Goal: Task Accomplishment & Management: Use online tool/utility

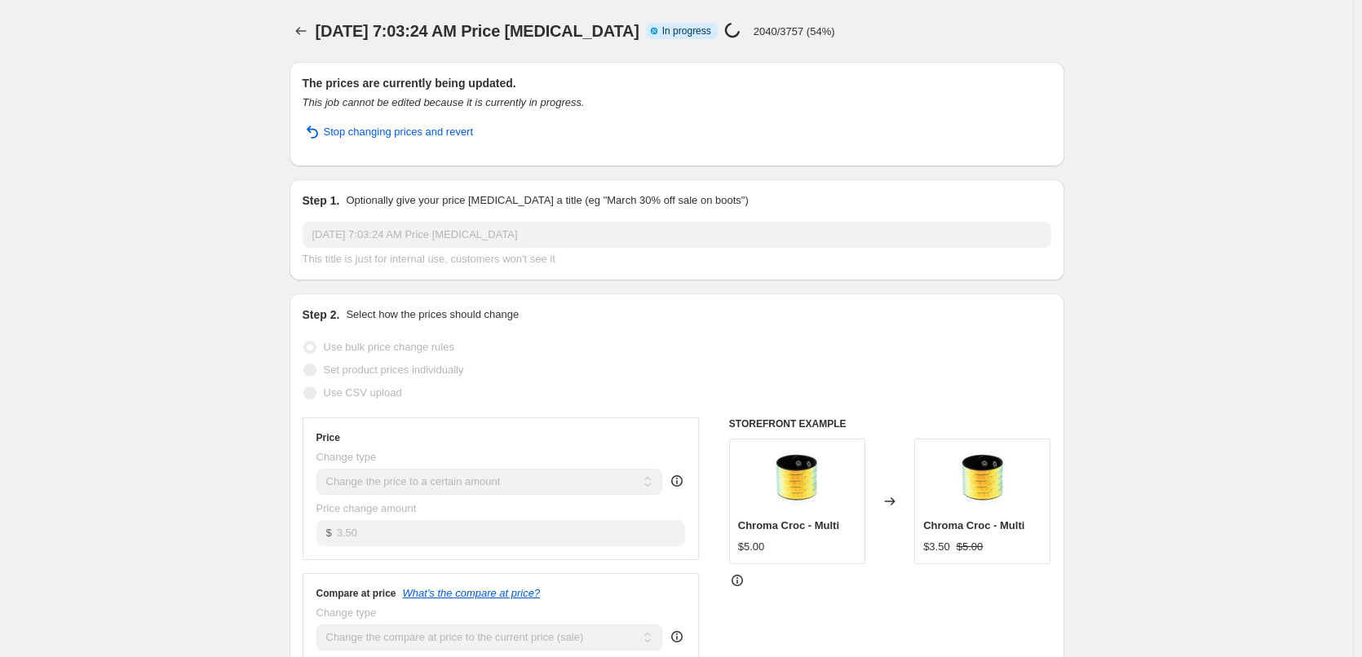
select select "collection"
click at [309, 26] on icon "Price change jobs" at bounding box center [301, 31] width 16 height 16
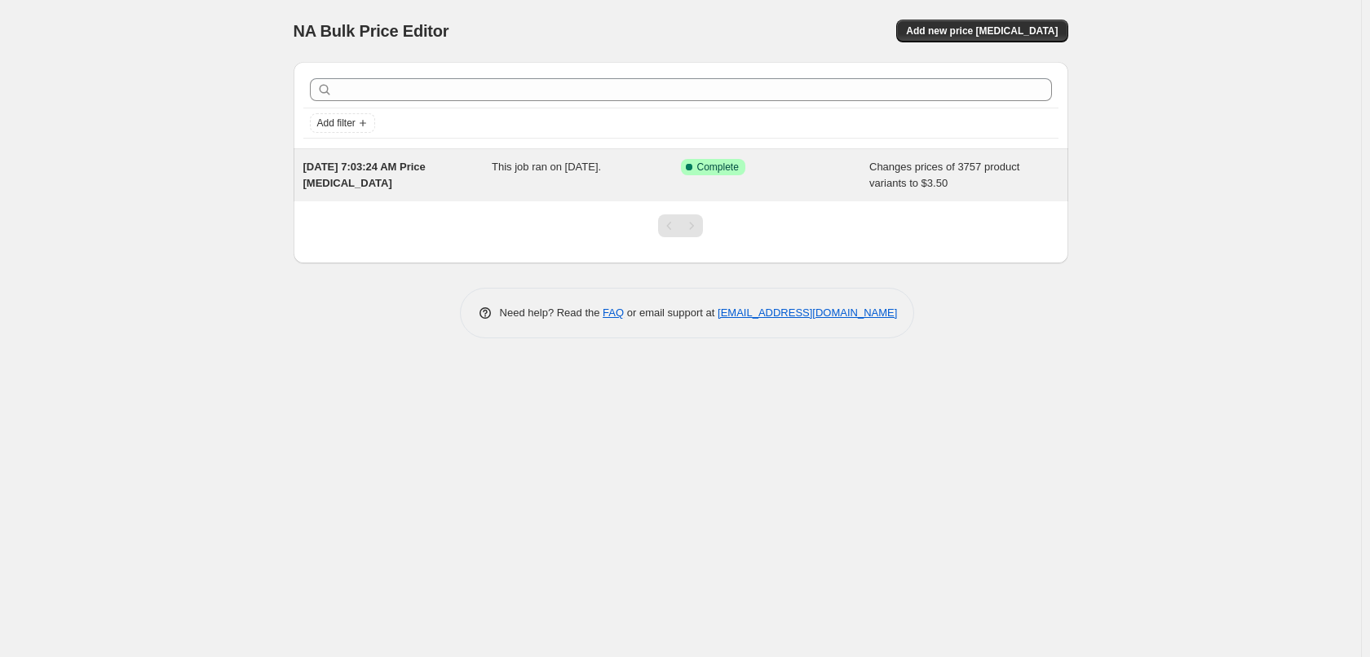
click at [559, 179] on div "This job ran on [DATE]." at bounding box center [586, 175] width 189 height 33
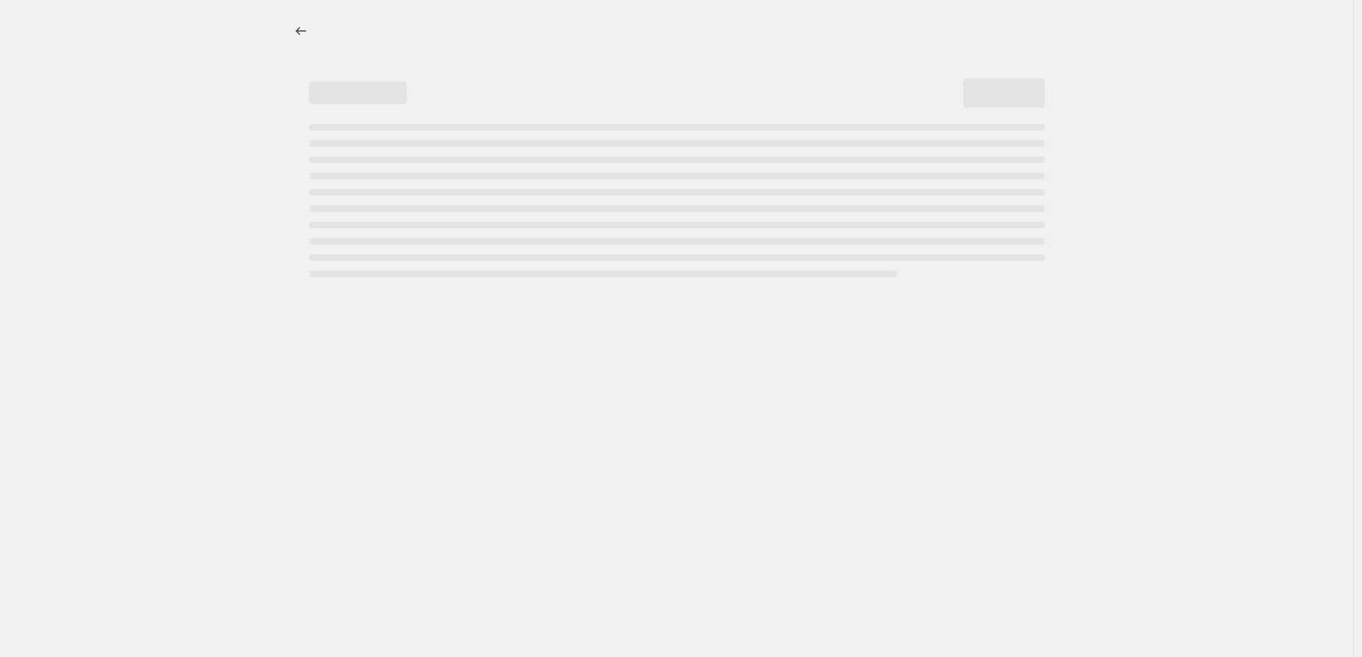
select select "collection"
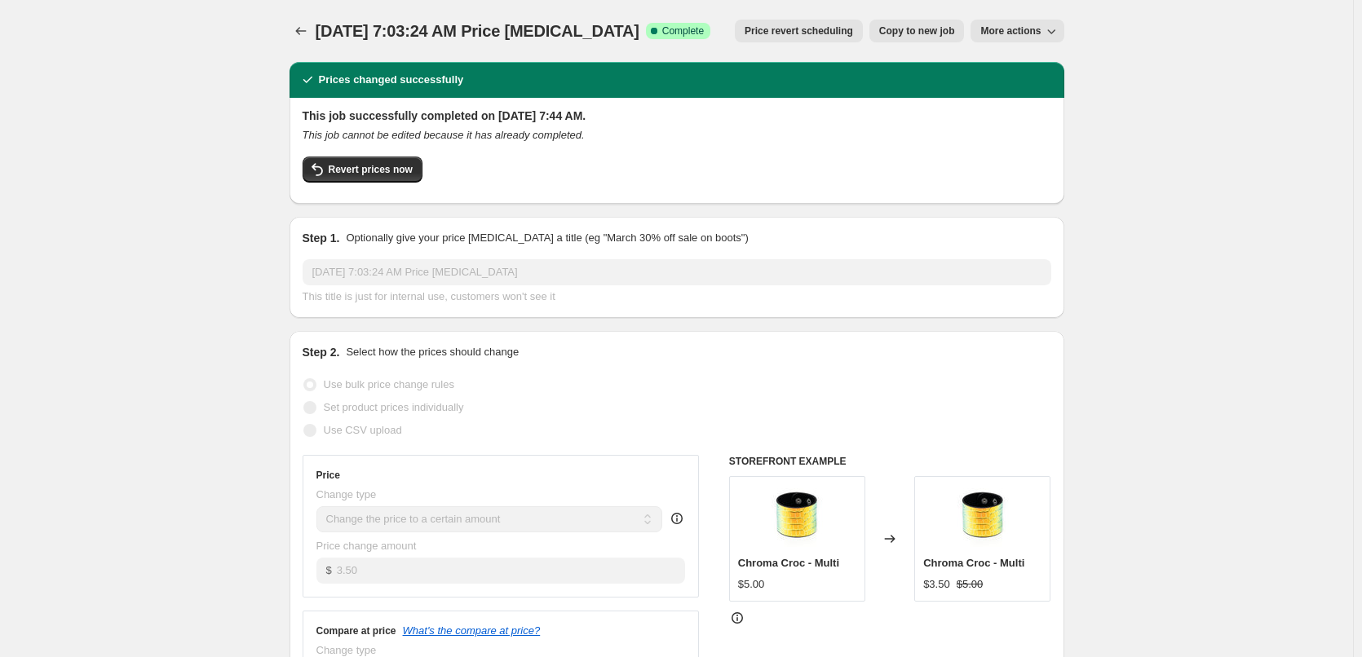
click at [1016, 22] on button "More actions" at bounding box center [1016, 31] width 93 height 23
click at [309, 33] on icon "Price change jobs" at bounding box center [301, 31] width 16 height 16
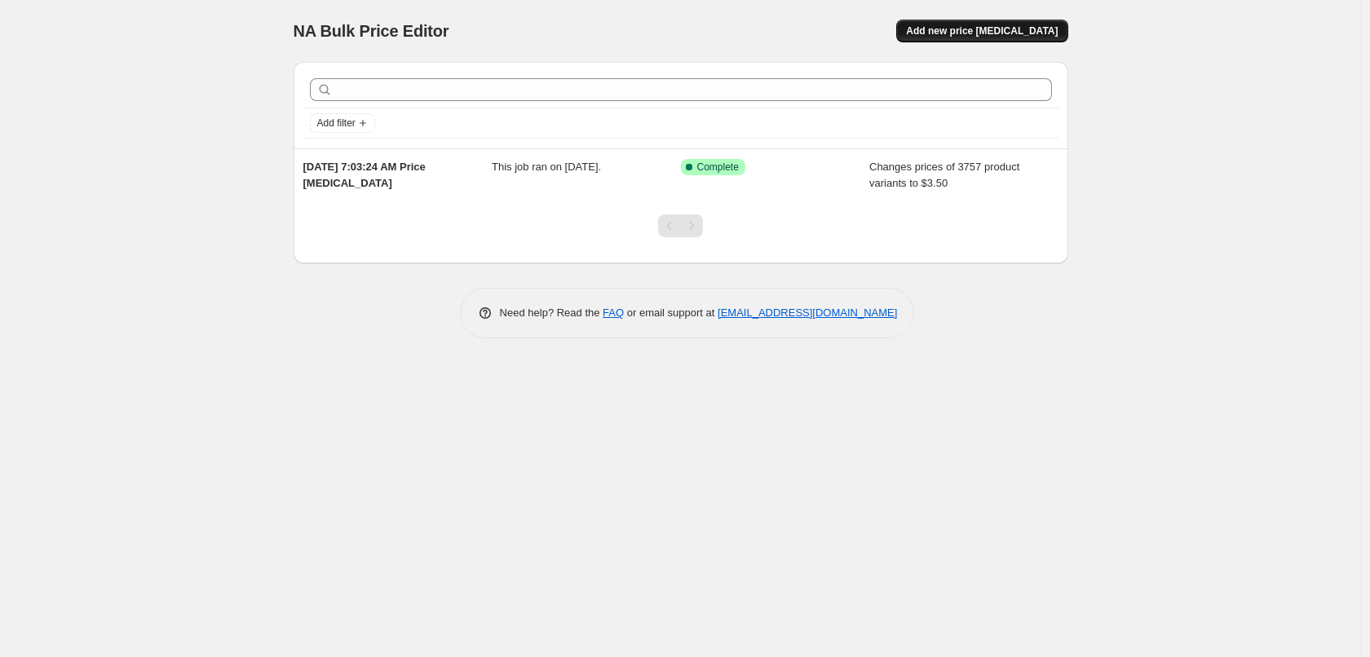
click at [1009, 29] on span "Add new price [MEDICAL_DATA]" at bounding box center [982, 30] width 152 height 13
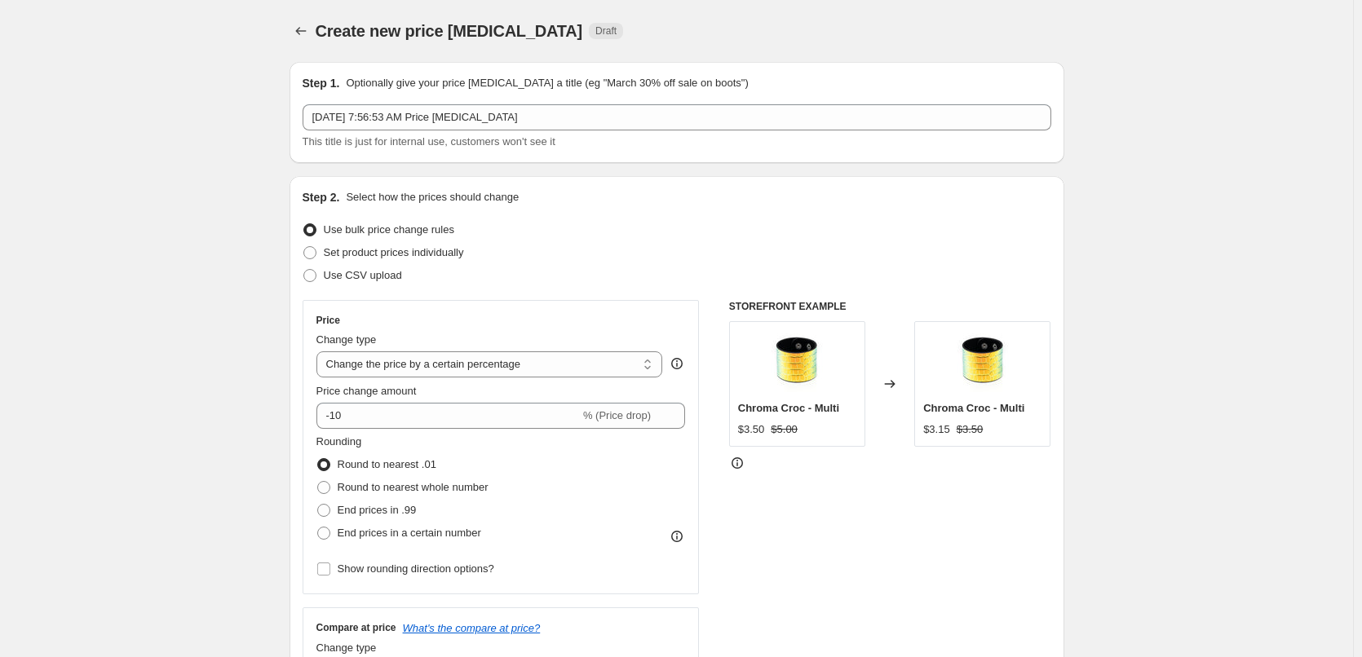
scroll to position [82, 0]
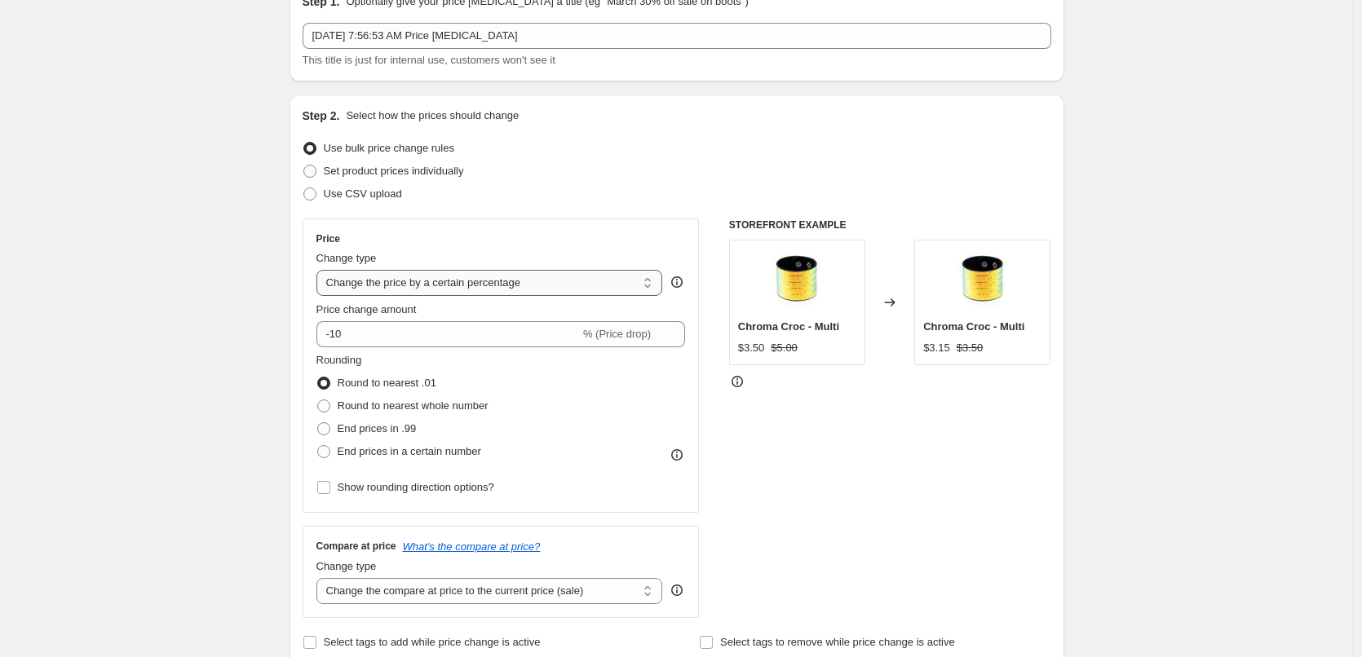
click at [460, 289] on select "Change the price to a certain amount Change the price by a certain amount Chang…" at bounding box center [489, 283] width 347 height 26
select select "to"
click at [320, 270] on select "Change the price to a certain amount Change the price by a certain amount Chang…" at bounding box center [489, 283] width 347 height 26
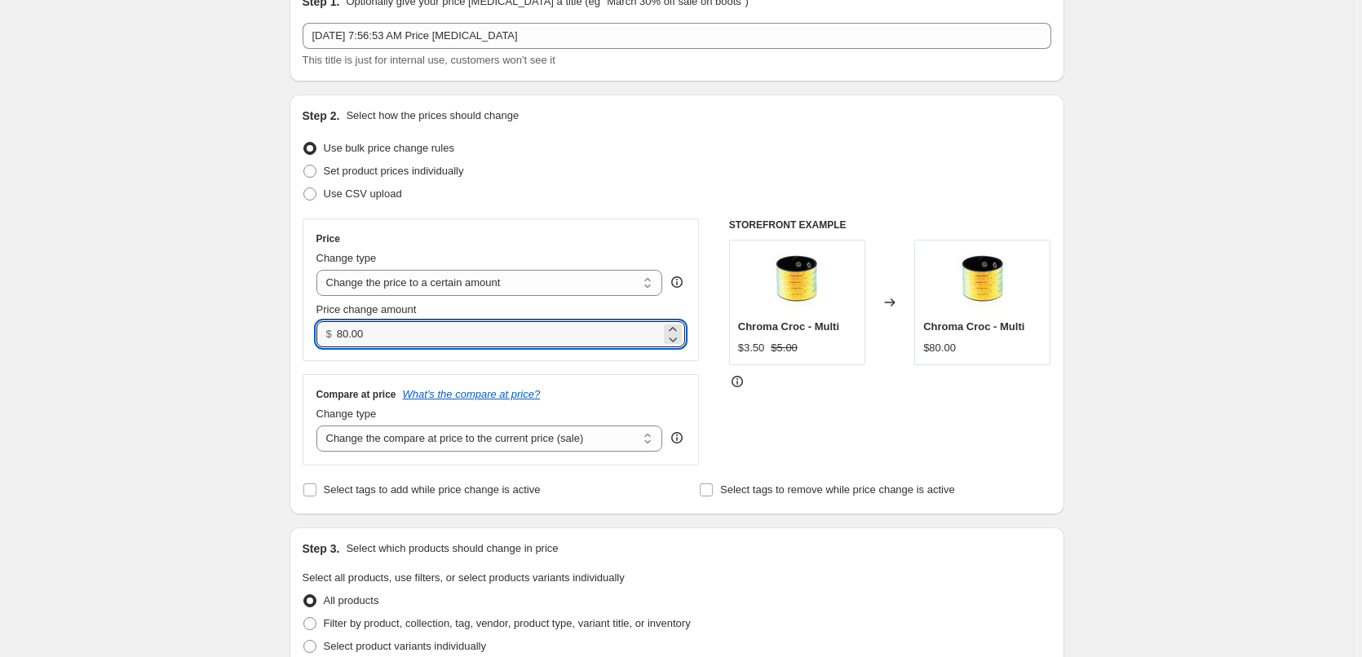
drag, startPoint x: 392, startPoint y: 344, endPoint x: 289, endPoint y: 344, distance: 103.6
click at [289, 344] on div "Step 1. Optionally give your price change job a title (eg "March 30% off sale o…" at bounding box center [670, 632] width 788 height 1330
type input "1.49"
click at [256, 319] on div "Create new price change job. This page is ready Create new price change job Dra…" at bounding box center [676, 657] width 1353 height 1479
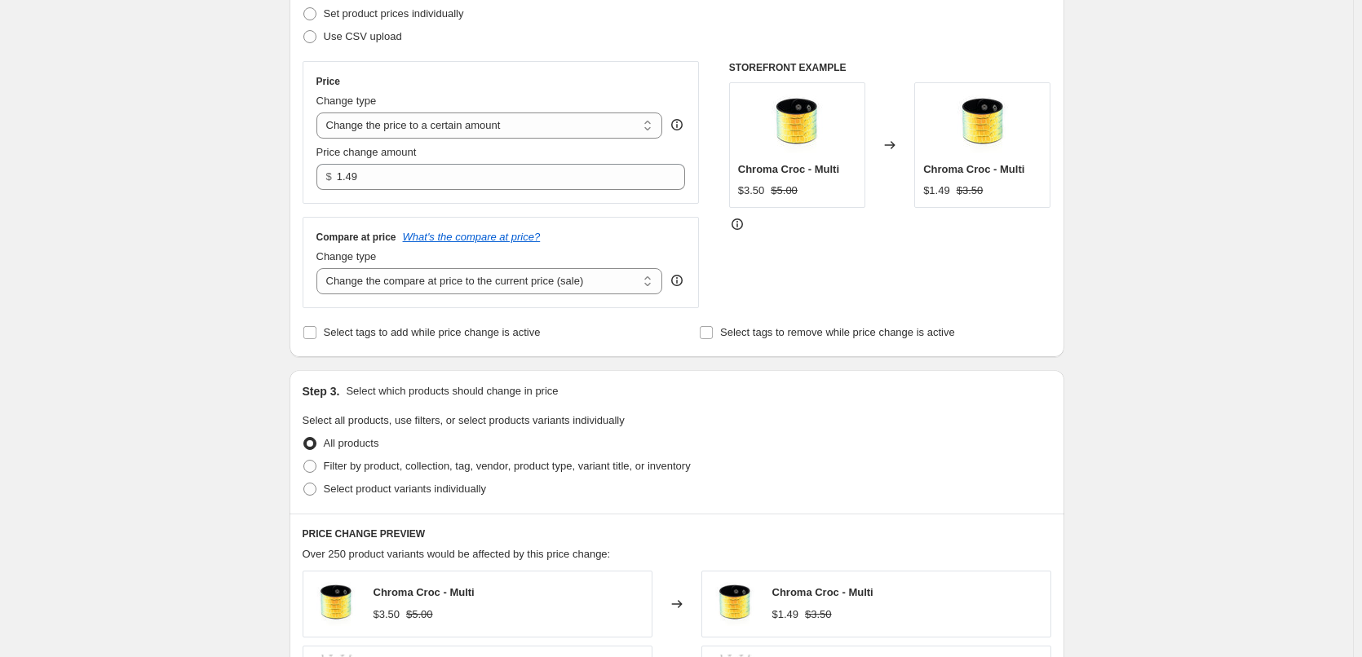
scroll to position [245, 0]
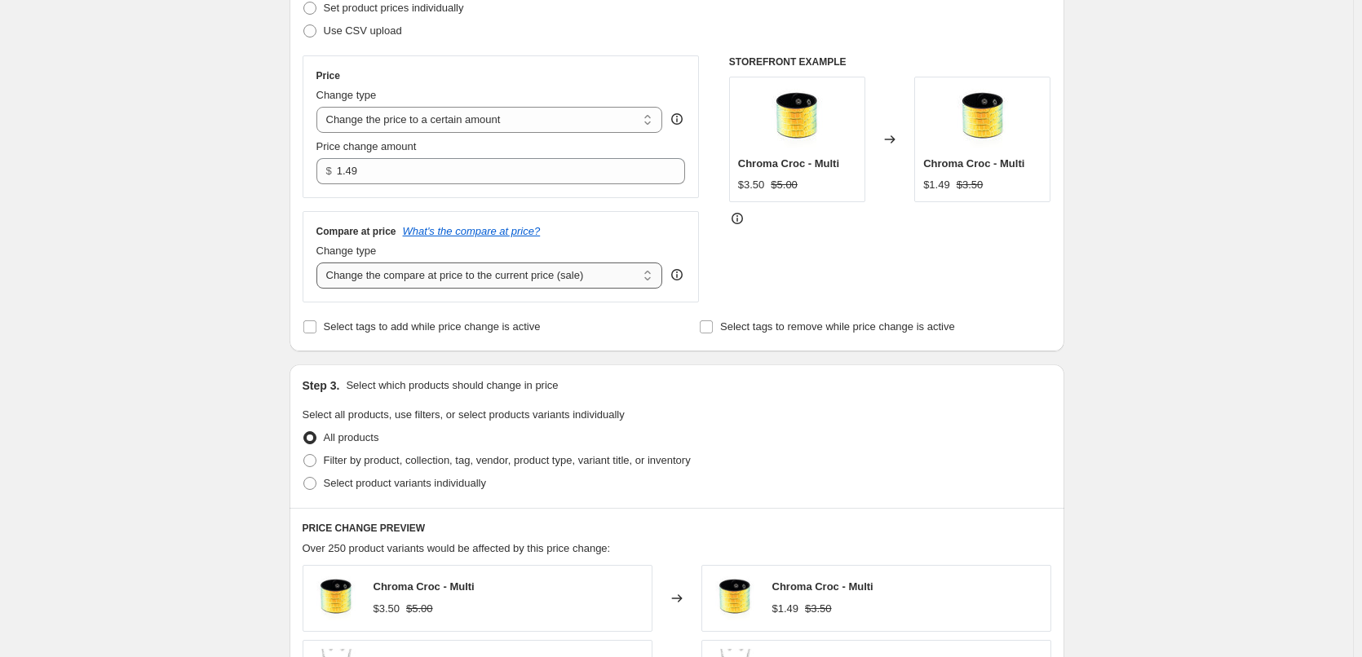
click at [399, 272] on select "Change the compare at price to the current price (sale) Change the compare at p…" at bounding box center [489, 276] width 347 height 26
click at [277, 271] on div "Create new price change job. This page is ready Create new price change job Dra…" at bounding box center [677, 494] width 814 height 1479
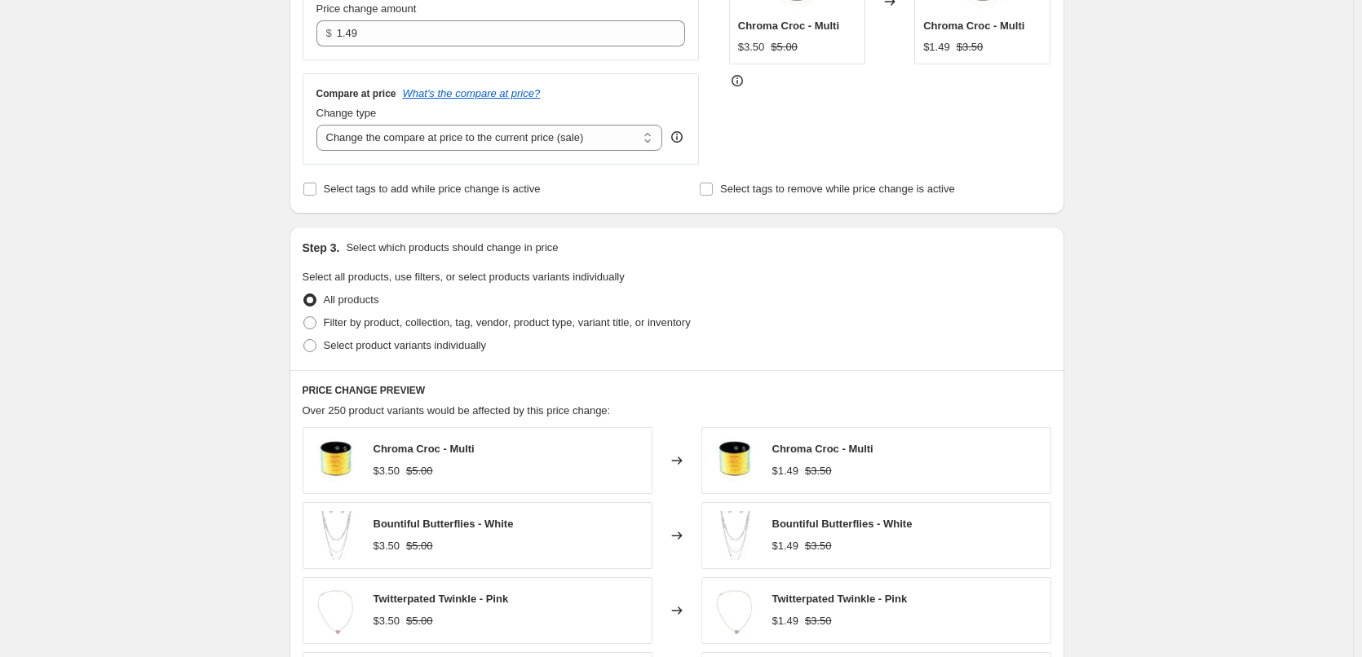
scroll to position [408, 0]
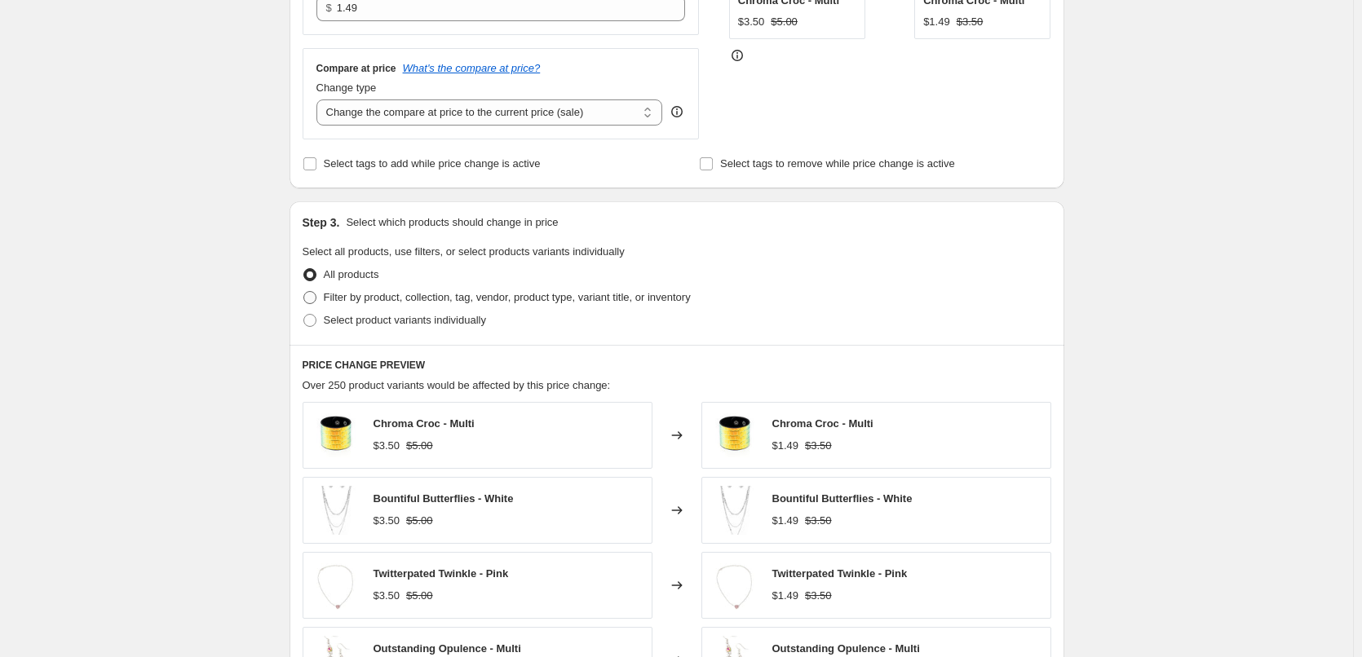
click at [377, 298] on span "Filter by product, collection, tag, vendor, product type, variant title, or inv…" at bounding box center [507, 297] width 367 height 12
click at [304, 292] on input "Filter by product, collection, tag, vendor, product type, variant title, or inv…" at bounding box center [303, 291] width 1 height 1
radio input "true"
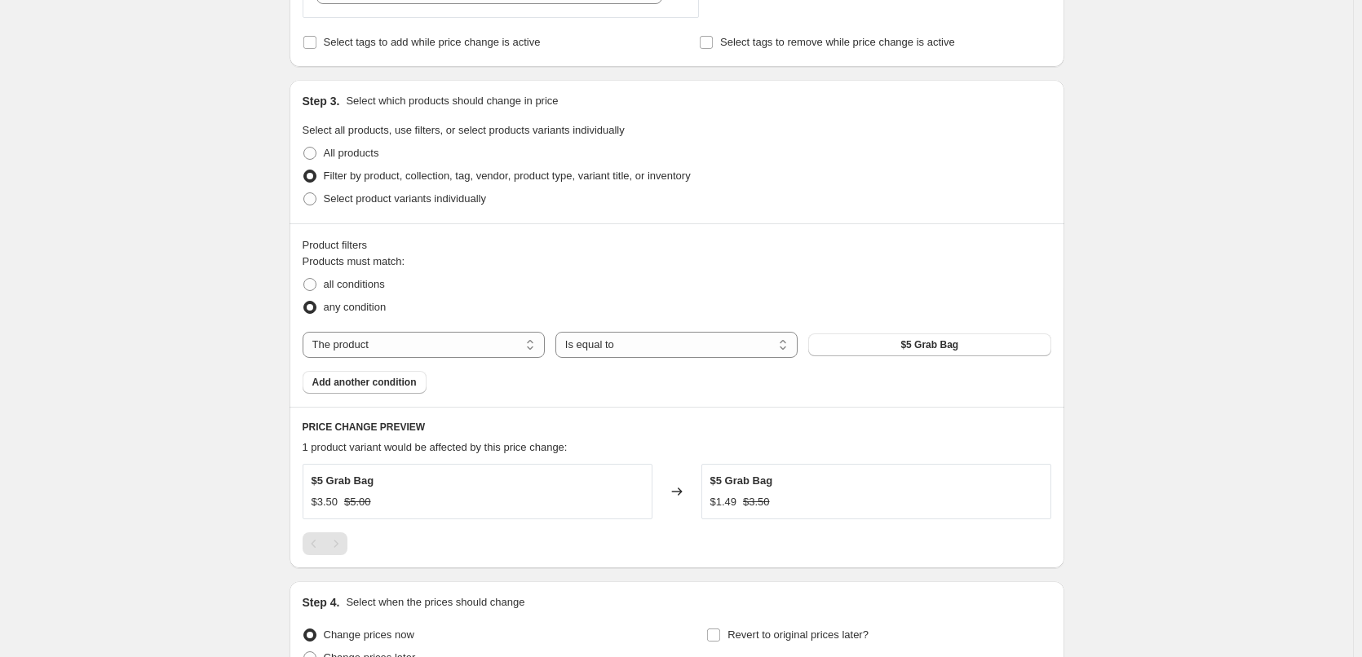
scroll to position [571, 0]
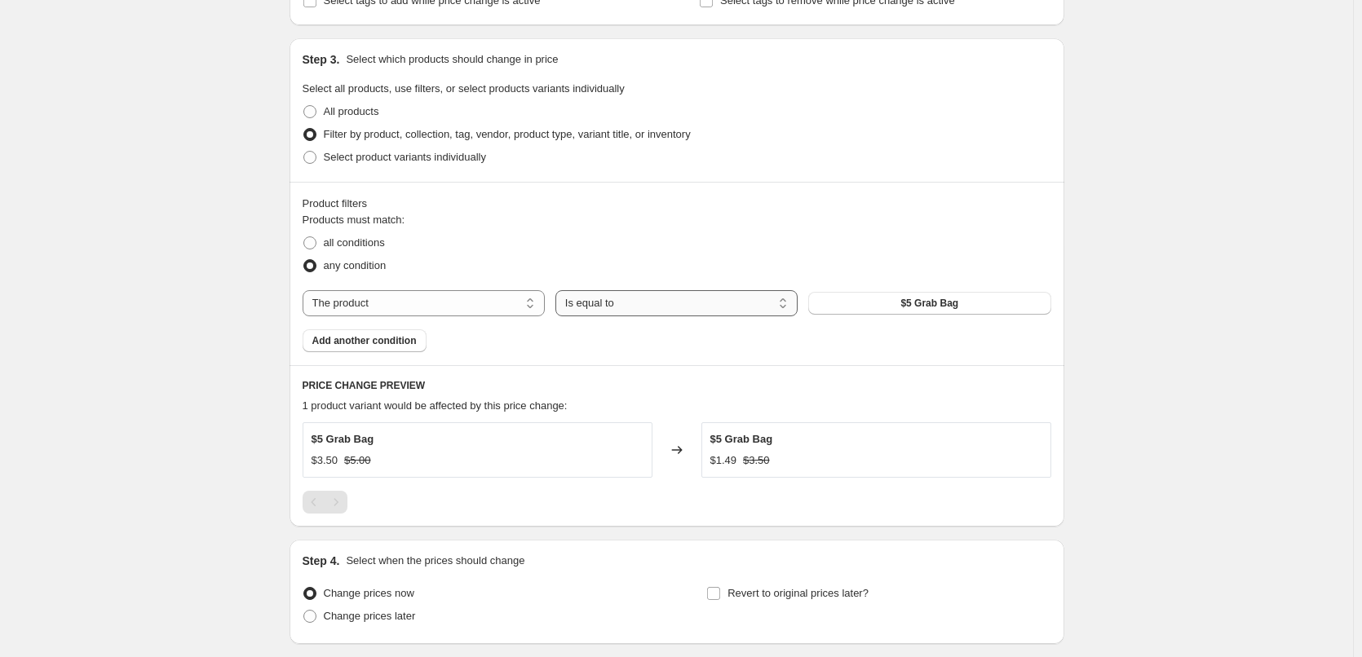
click at [638, 312] on select "Is equal to Is not equal to" at bounding box center [676, 303] width 242 height 26
click at [481, 308] on select "The product The product's collection The product's tag The product's vendor The…" at bounding box center [424, 303] width 242 height 26
click at [522, 220] on fieldset "Products must match: all conditions any condition" at bounding box center [677, 244] width 749 height 65
click at [899, 310] on button "$5 Grab Bag" at bounding box center [929, 303] width 242 height 23
click at [433, 314] on select "The product The product's collection The product's tag The product's vendor The…" at bounding box center [424, 303] width 242 height 26
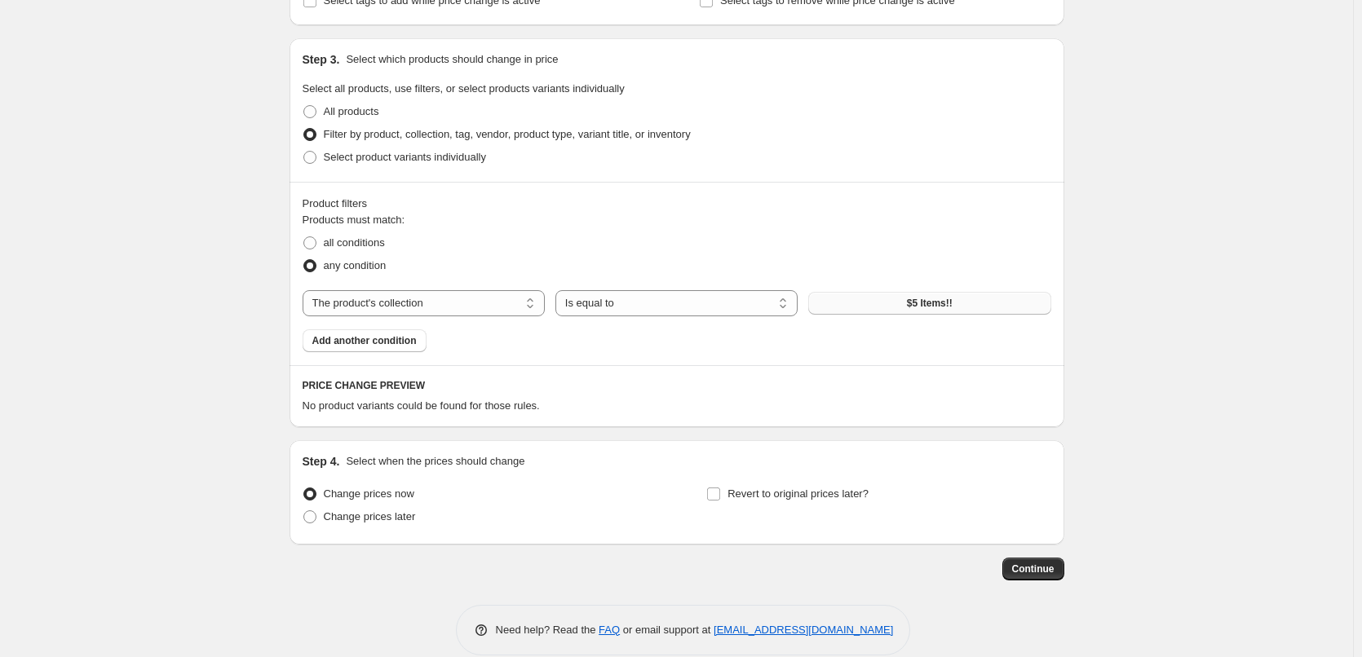
click at [943, 309] on span "$5 Items!!" at bounding box center [930, 303] width 46 height 13
click at [498, 319] on div "Products must match: all conditions any condition The product The product's col…" at bounding box center [677, 282] width 749 height 140
click at [499, 295] on select "The product The product's collection The product's tag The product's vendor The…" at bounding box center [424, 303] width 242 height 26
select select "product_type"
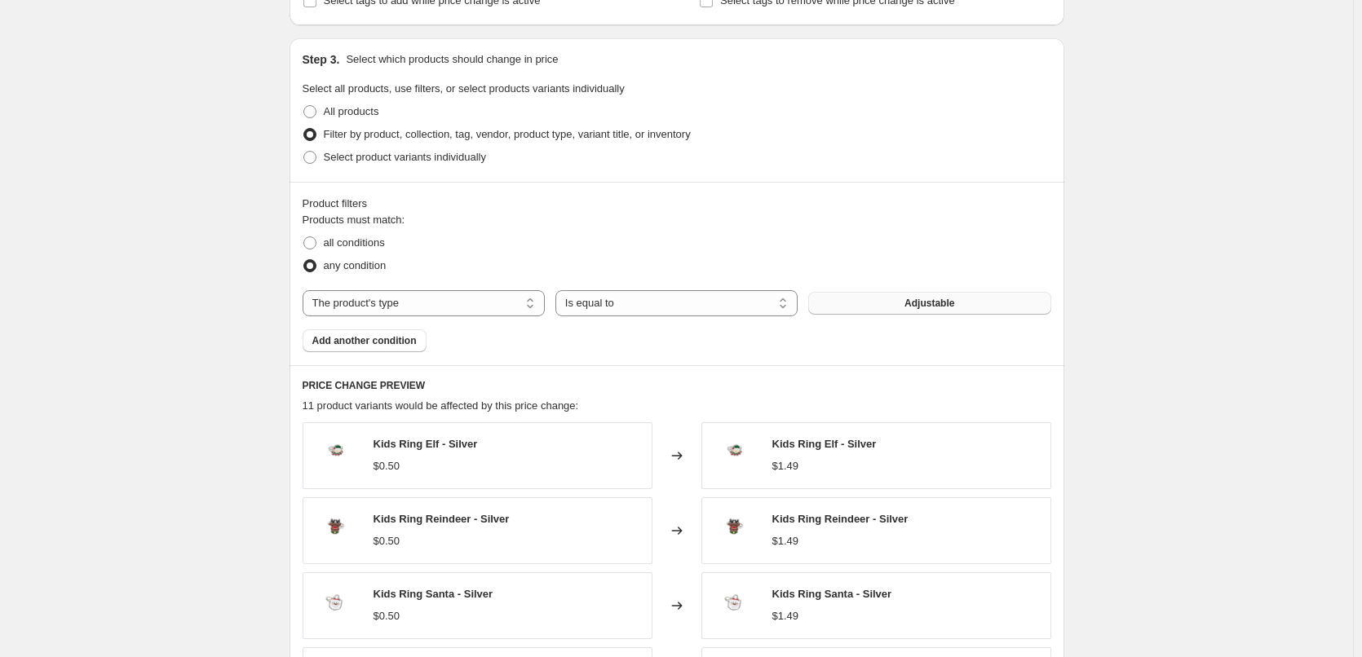
click at [908, 306] on button "Adjustable" at bounding box center [929, 303] width 242 height 23
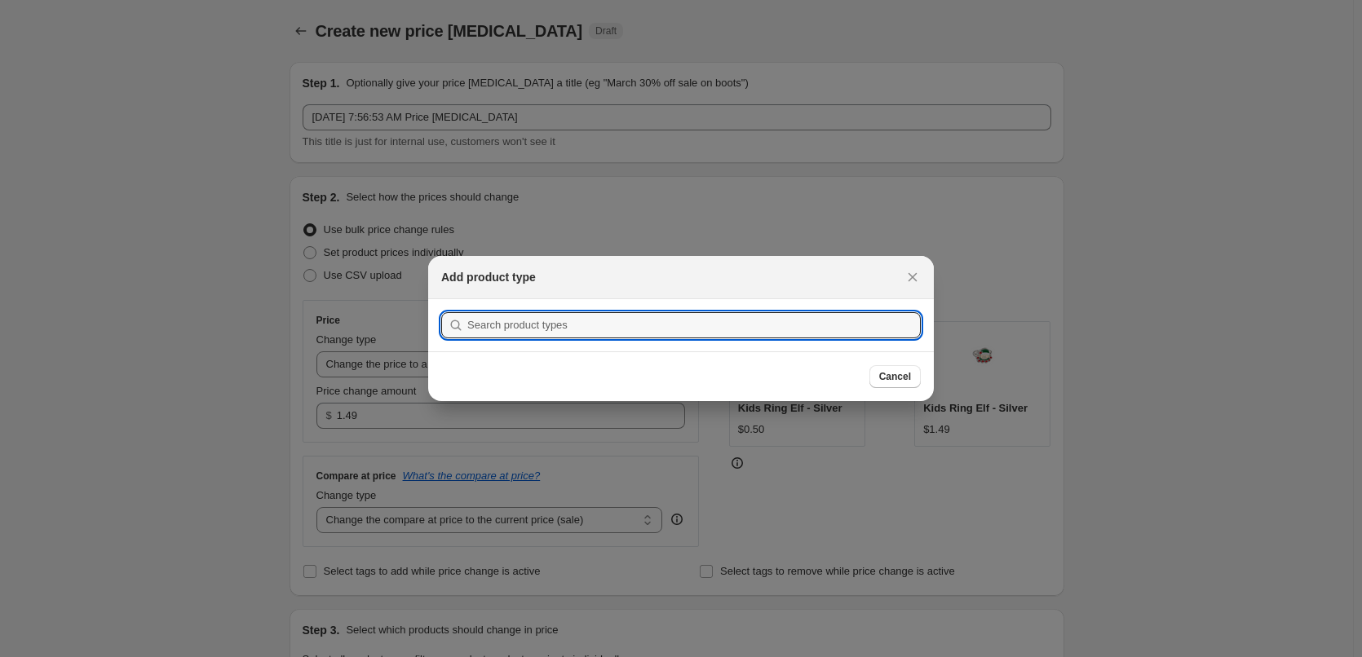
scroll to position [0, 0]
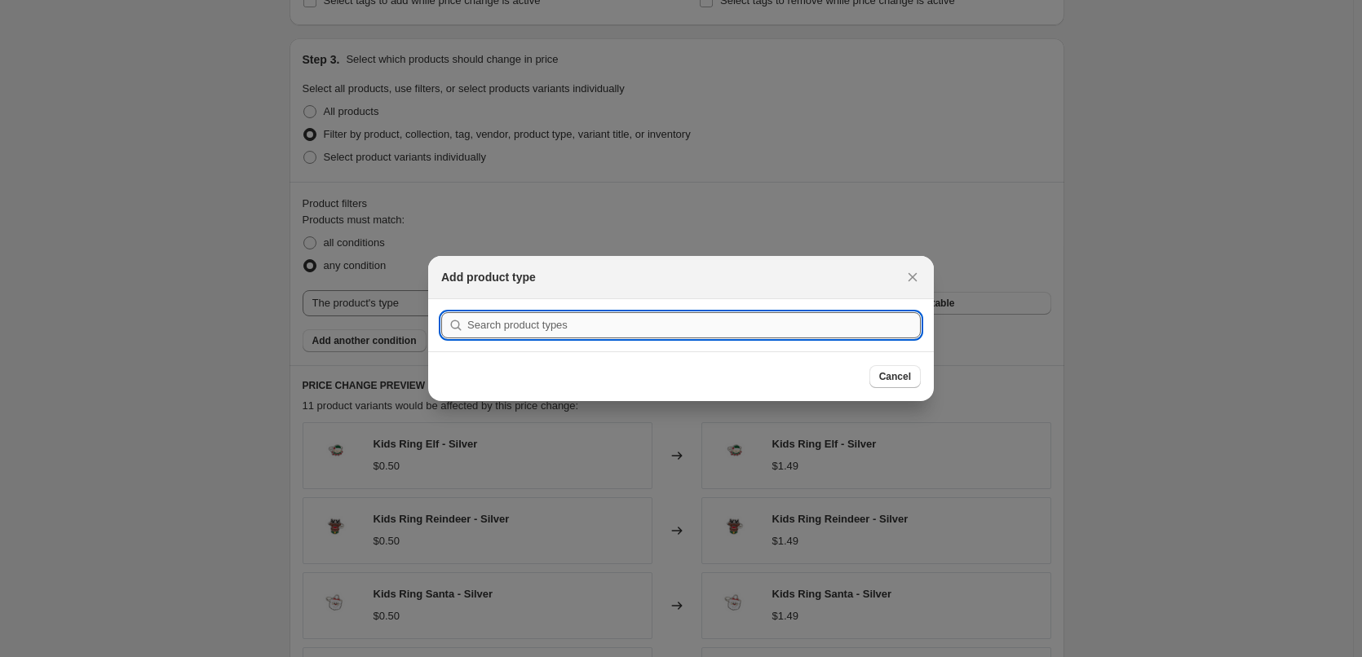
click at [740, 320] on input ":r55:" at bounding box center [693, 325] width 453 height 26
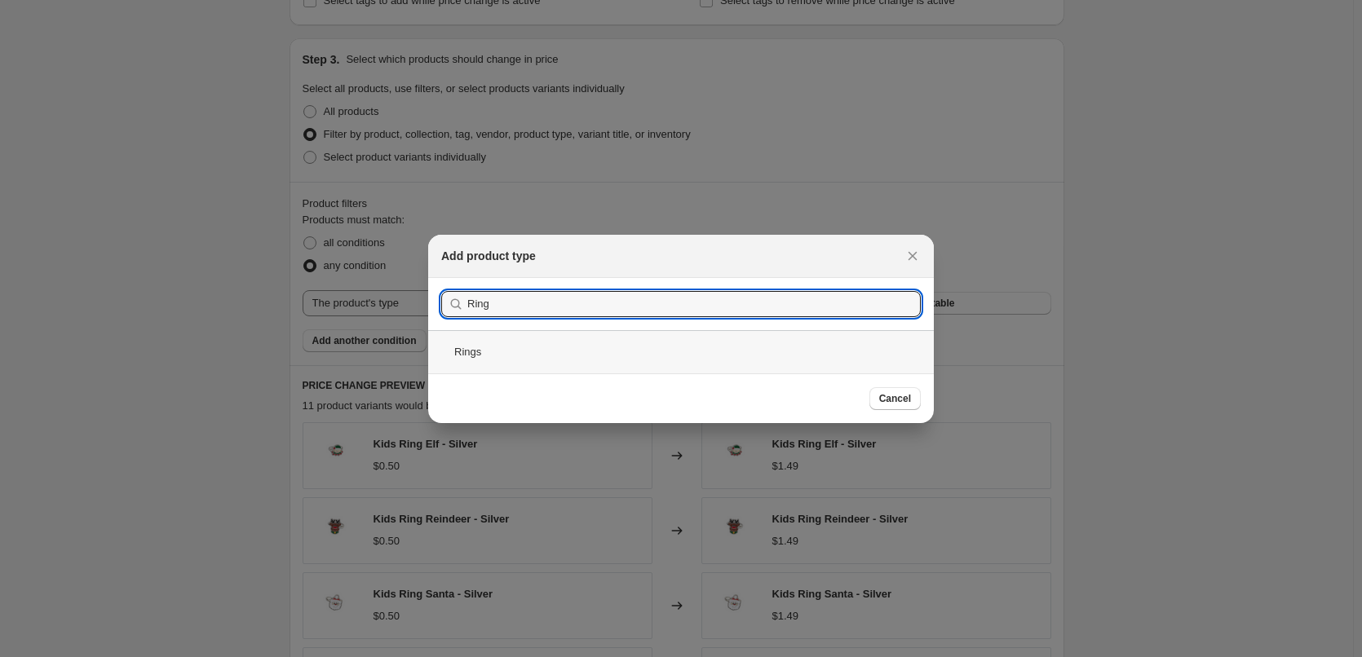
type input "Ring"
click at [845, 372] on div "Rings" at bounding box center [681, 351] width 506 height 43
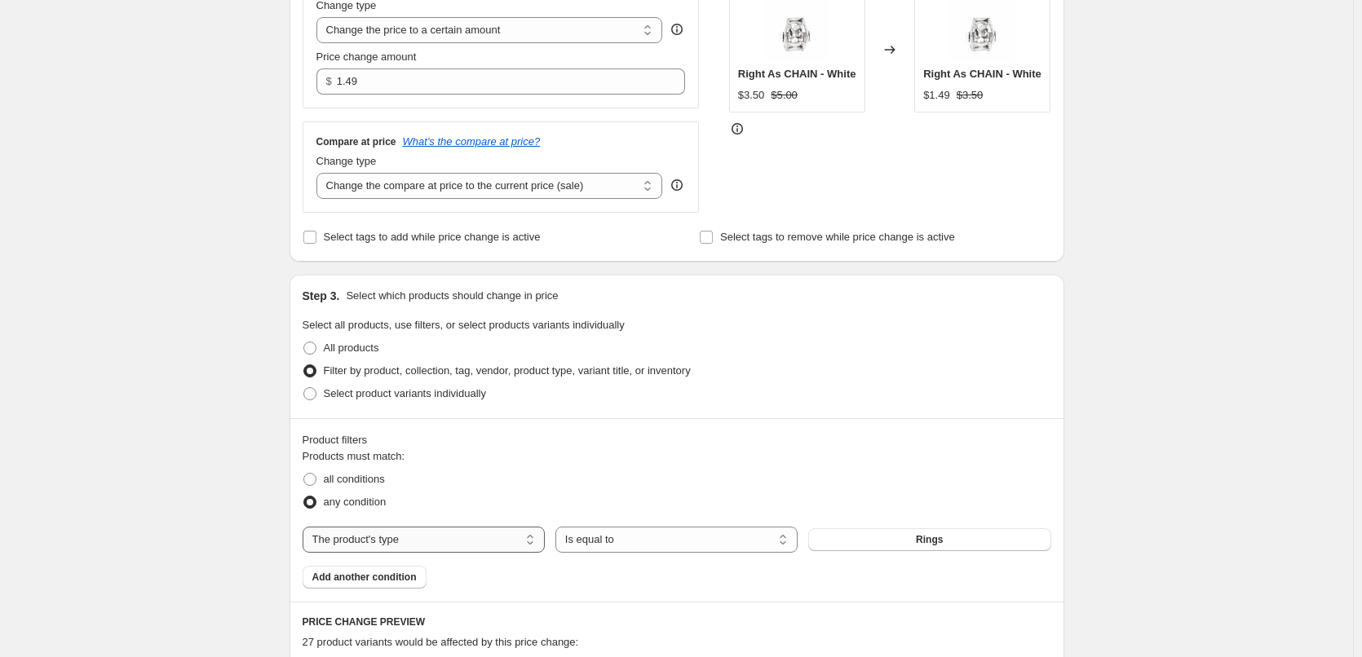
scroll to position [326, 0]
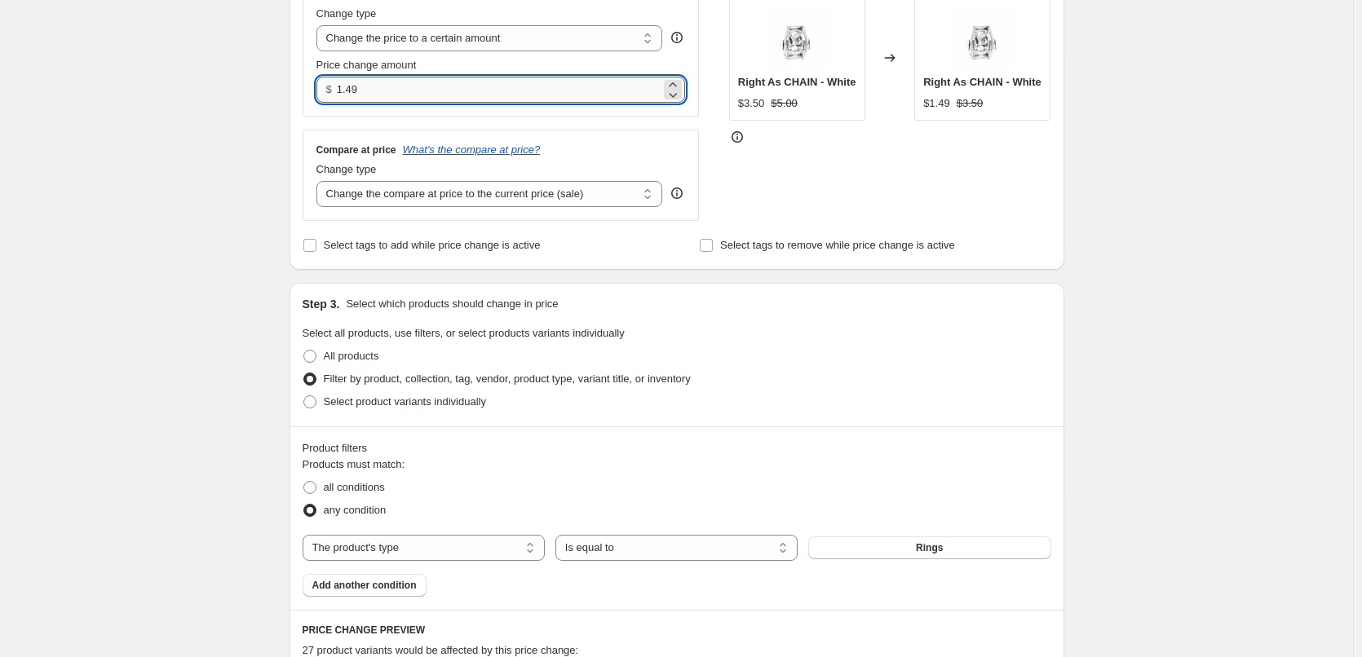
click at [369, 81] on input "1.49" at bounding box center [499, 90] width 324 height 26
type input "1.50"
click at [631, 139] on div "Compare at price What's the compare at price? Change type Change the compare at…" at bounding box center [501, 175] width 397 height 91
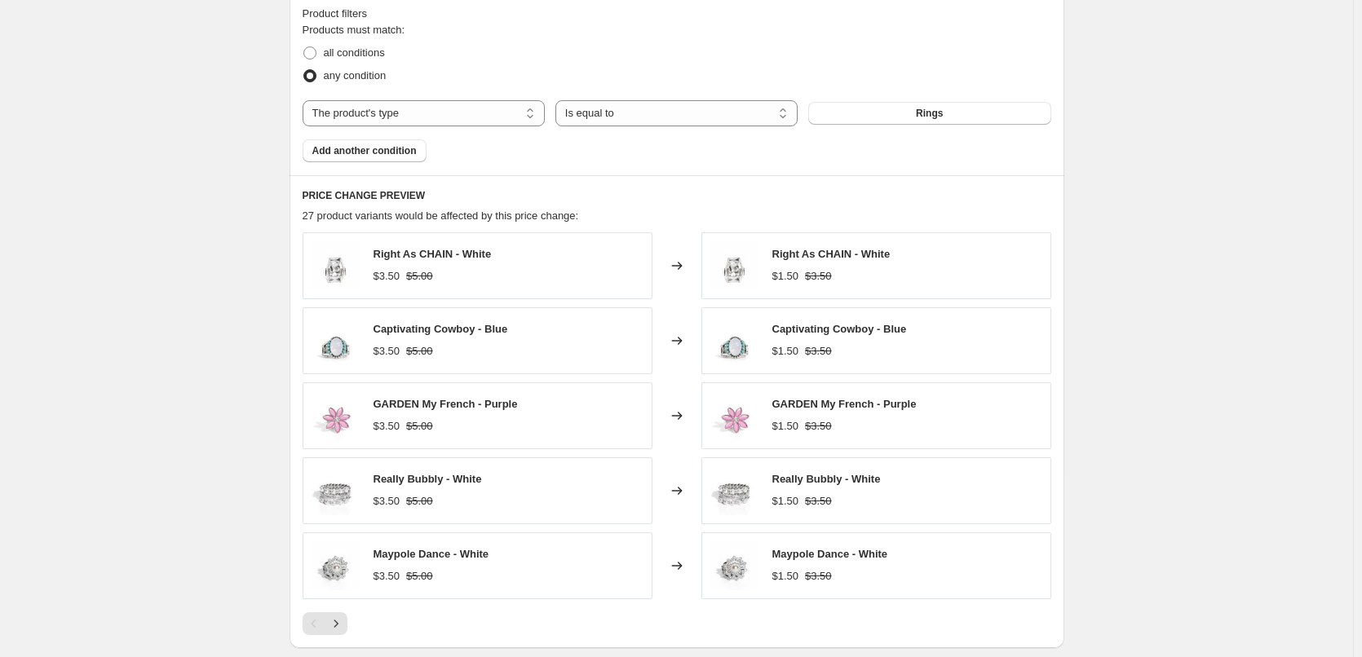
scroll to position [734, 0]
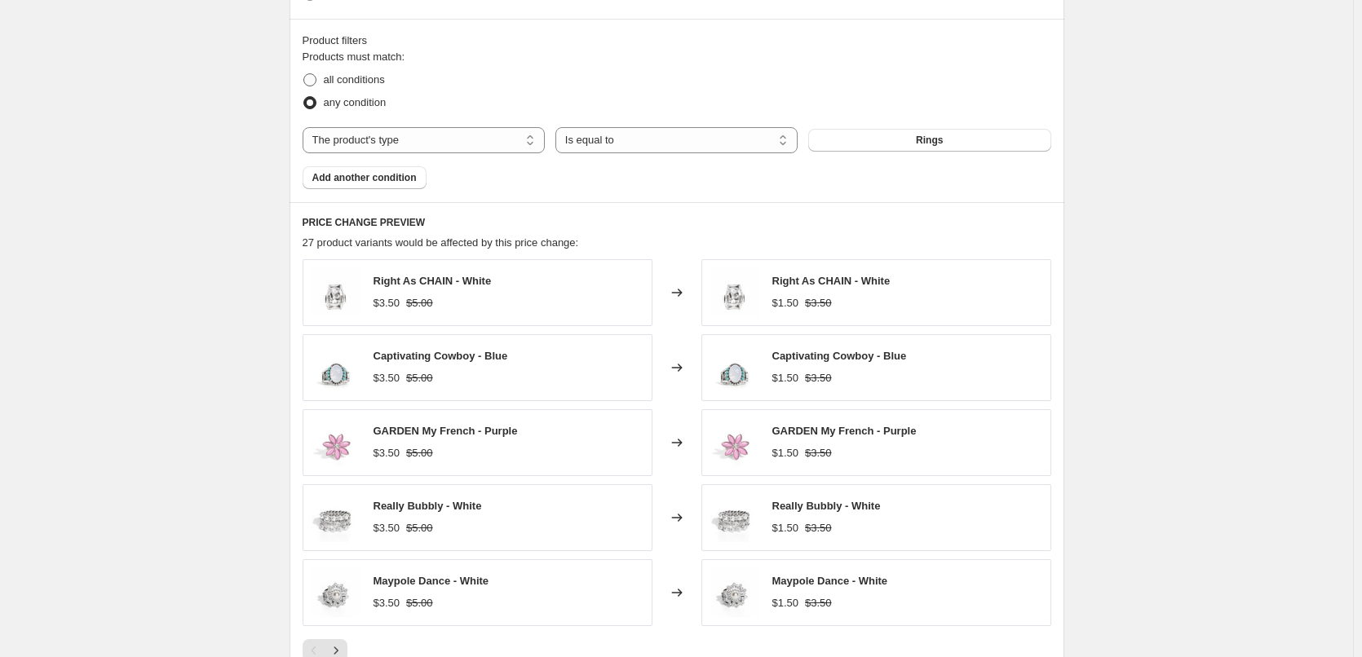
click at [372, 82] on span "all conditions" at bounding box center [354, 79] width 61 height 12
click at [304, 74] on input "all conditions" at bounding box center [303, 73] width 1 height 1
radio input "true"
click at [384, 111] on span "any condition" at bounding box center [355, 103] width 63 height 16
click at [304, 97] on input "any condition" at bounding box center [303, 96] width 1 height 1
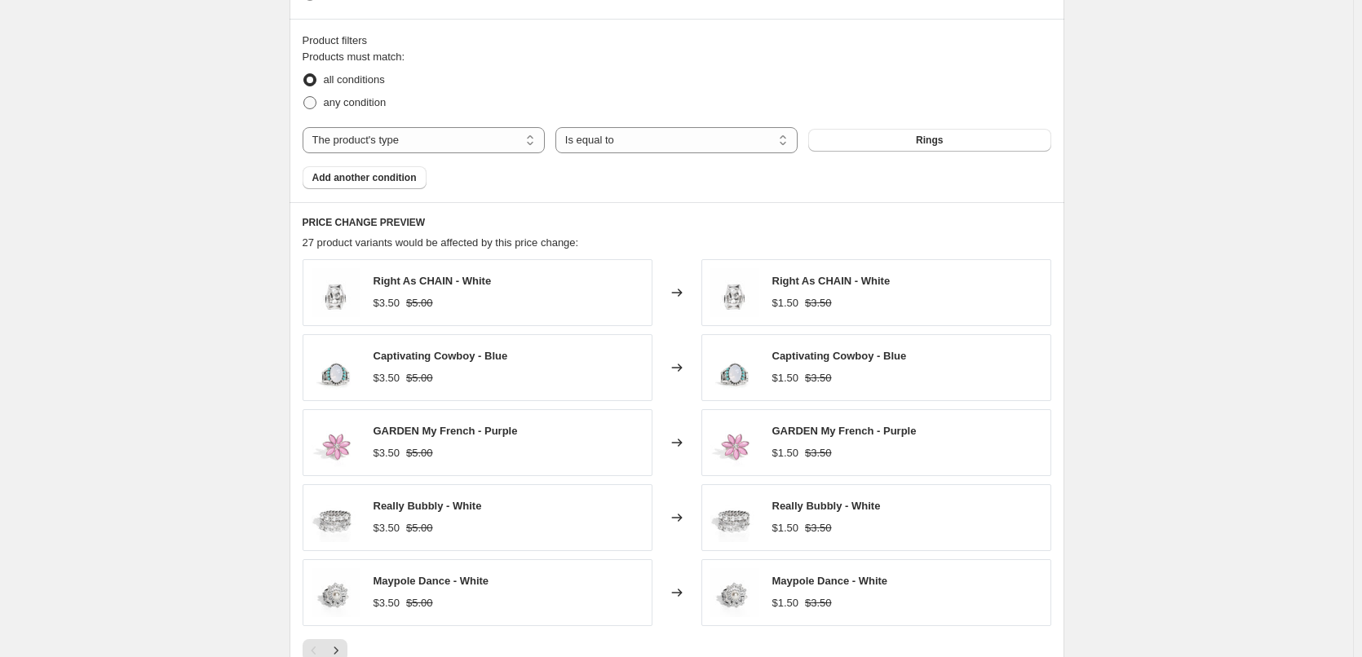
radio input "true"
click at [369, 81] on span "all conditions" at bounding box center [354, 79] width 61 height 12
click at [304, 74] on input "all conditions" at bounding box center [303, 73] width 1 height 1
radio input "true"
click at [406, 177] on span "Add another condition" at bounding box center [364, 177] width 104 height 13
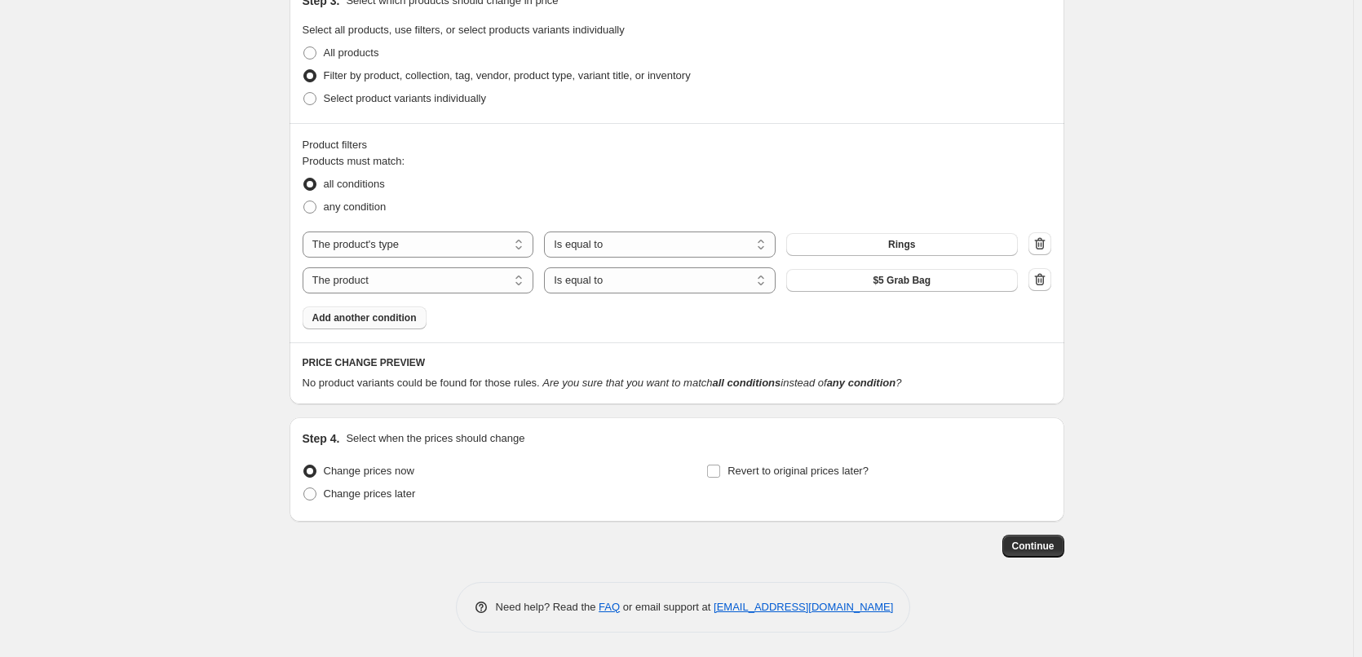
scroll to position [630, 0]
click at [453, 272] on select "The product The product's collection The product's tag The product's vendor The…" at bounding box center [419, 280] width 232 height 26
click at [413, 294] on select "The product The product's collection The product's tag The product's vendor The…" at bounding box center [419, 280] width 232 height 26
click at [524, 236] on select "The product The product's collection The product's tag The product's vendor The…" at bounding box center [419, 245] width 232 height 26
select select "collection"
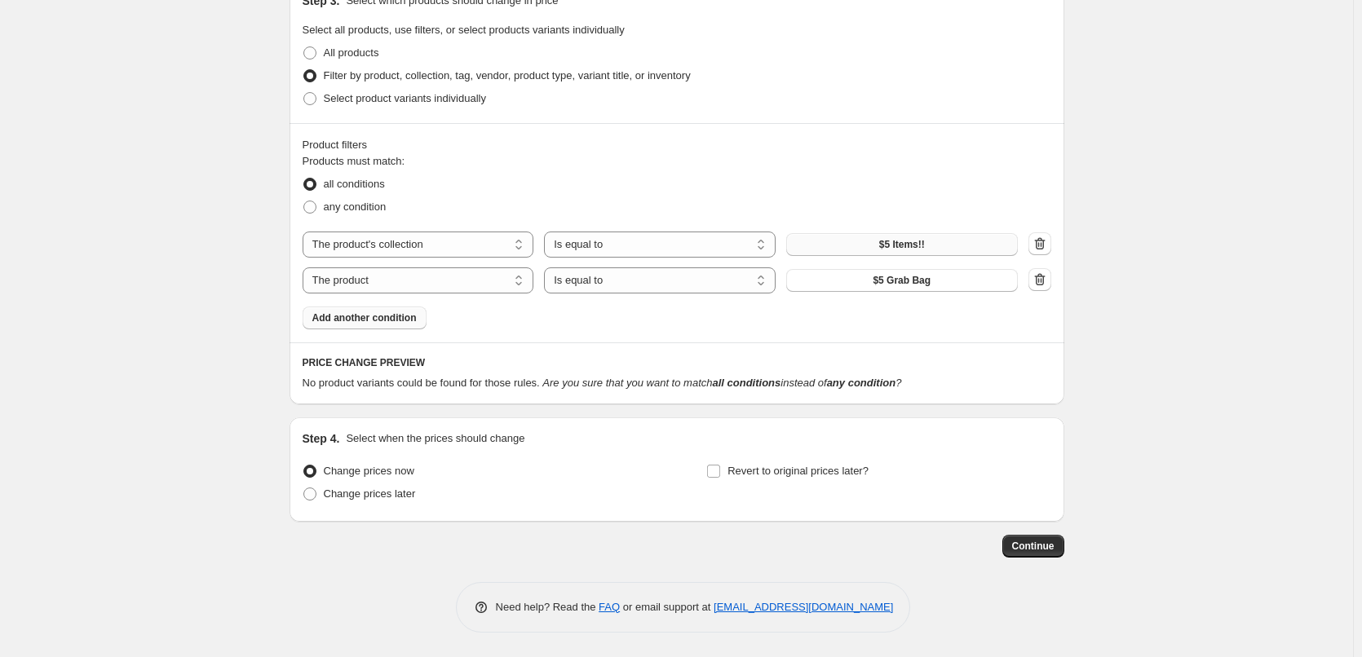
click at [841, 253] on button "$5 Items!!" at bounding box center [902, 244] width 232 height 23
click at [420, 296] on div "Products must match: all conditions any condition The product The product's col…" at bounding box center [677, 241] width 749 height 176
click at [422, 289] on select "The product The product's collection The product's tag The product's vendor The…" at bounding box center [419, 280] width 232 height 26
select select "collection"
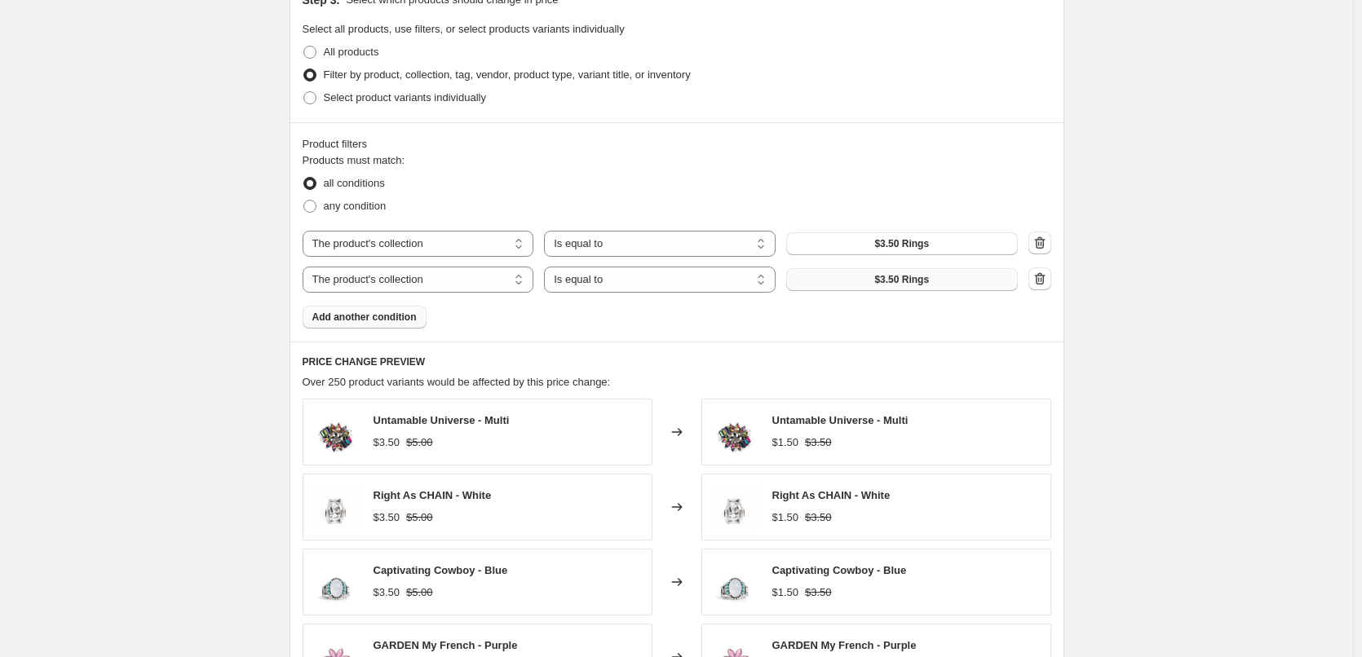
click at [908, 285] on span "$3.50 Rings" at bounding box center [901, 279] width 55 height 13
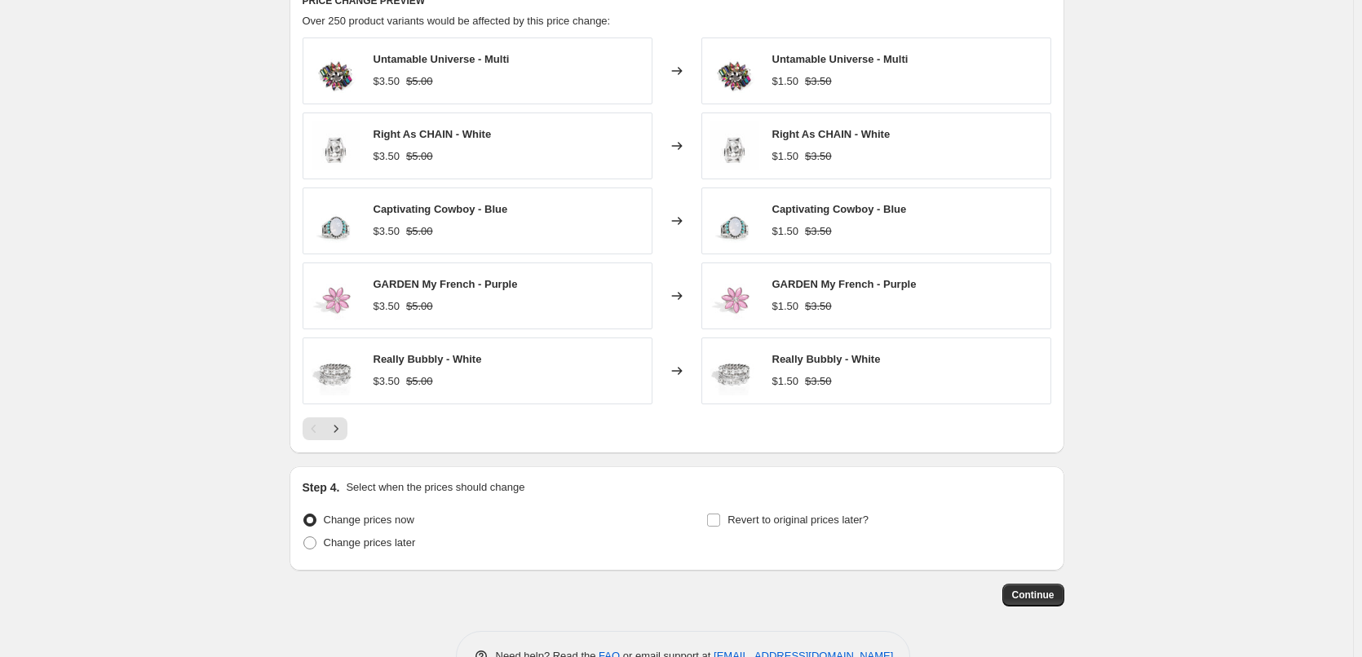
scroll to position [1038, 0]
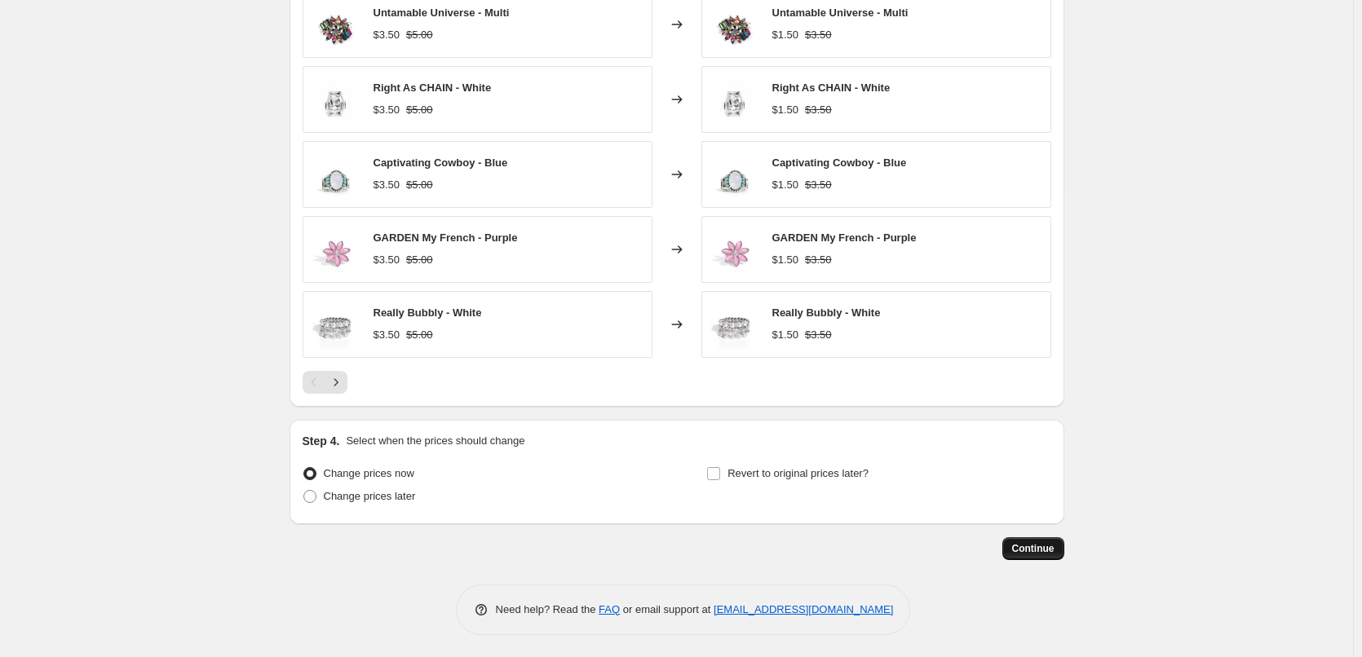
click at [1054, 543] on span "Continue" at bounding box center [1033, 548] width 42 height 13
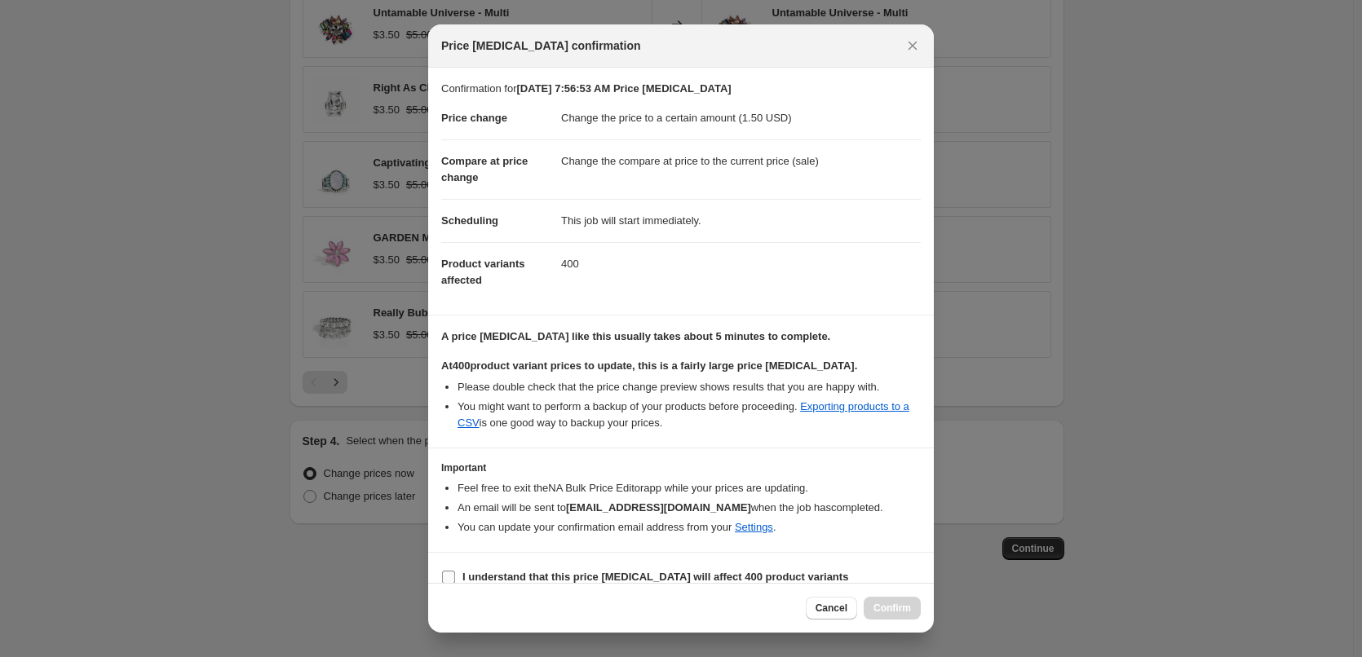
click at [468, 574] on b "I understand that this price change job will affect 400 product variants" at bounding box center [655, 577] width 386 height 12
click at [455, 574] on input "I understand that this price change job will affect 400 product variants" at bounding box center [448, 577] width 13 height 13
checkbox input "true"
click at [895, 608] on span "Confirm" at bounding box center [892, 608] width 38 height 13
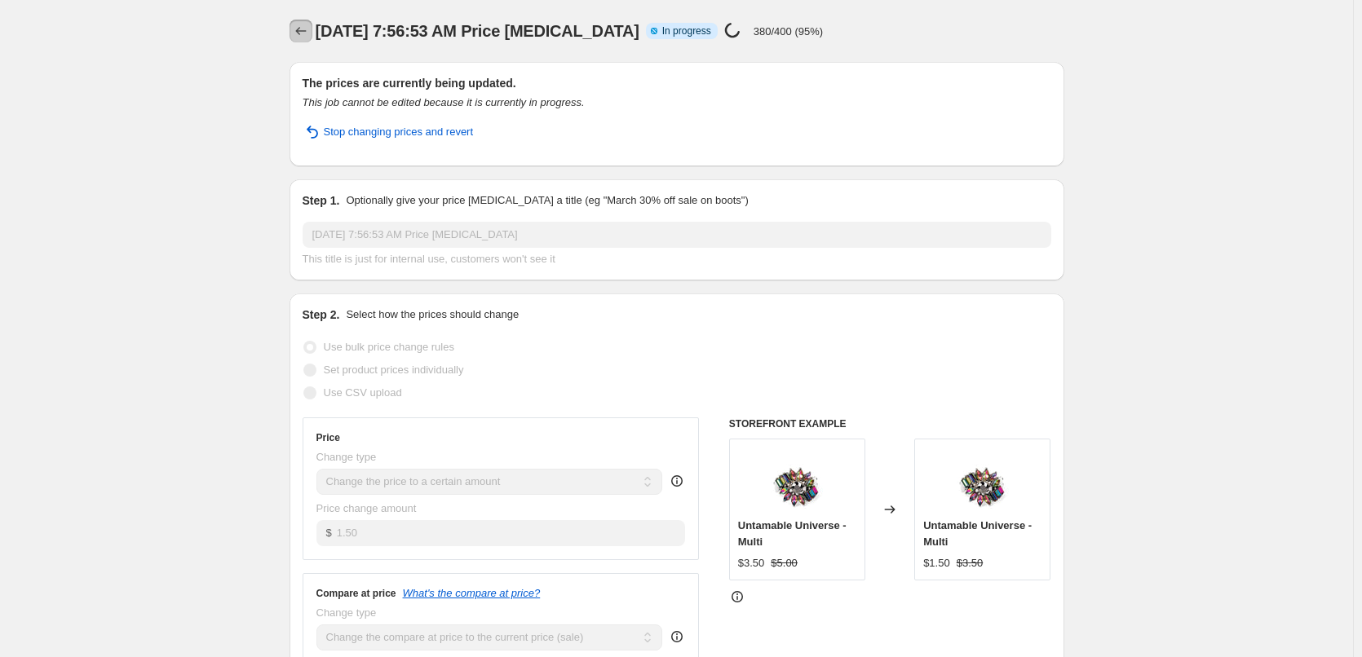
click at [309, 32] on icon "Price change jobs" at bounding box center [301, 31] width 16 height 16
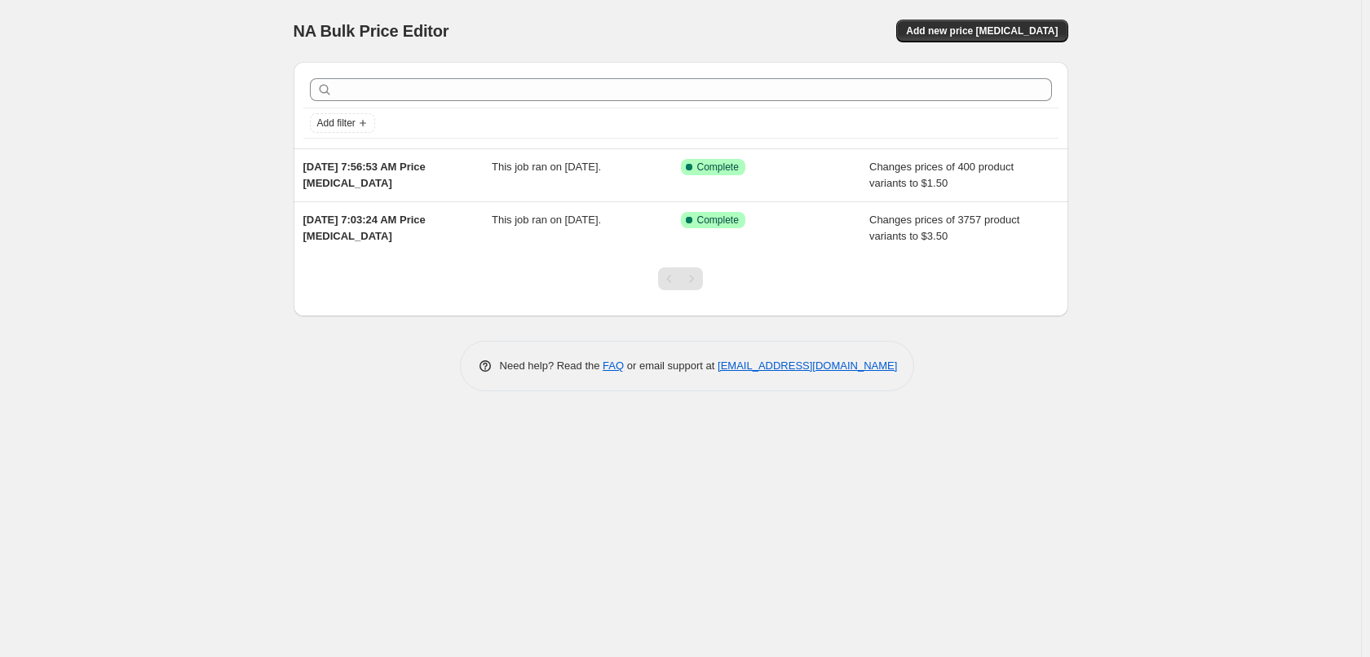
drag, startPoint x: 4, startPoint y: 378, endPoint x: 308, endPoint y: 516, distance: 334.3
click at [308, 516] on div "NA Bulk Price Editor. This page is ready NA Bulk Price Editor Add new price cha…" at bounding box center [680, 328] width 1361 height 657
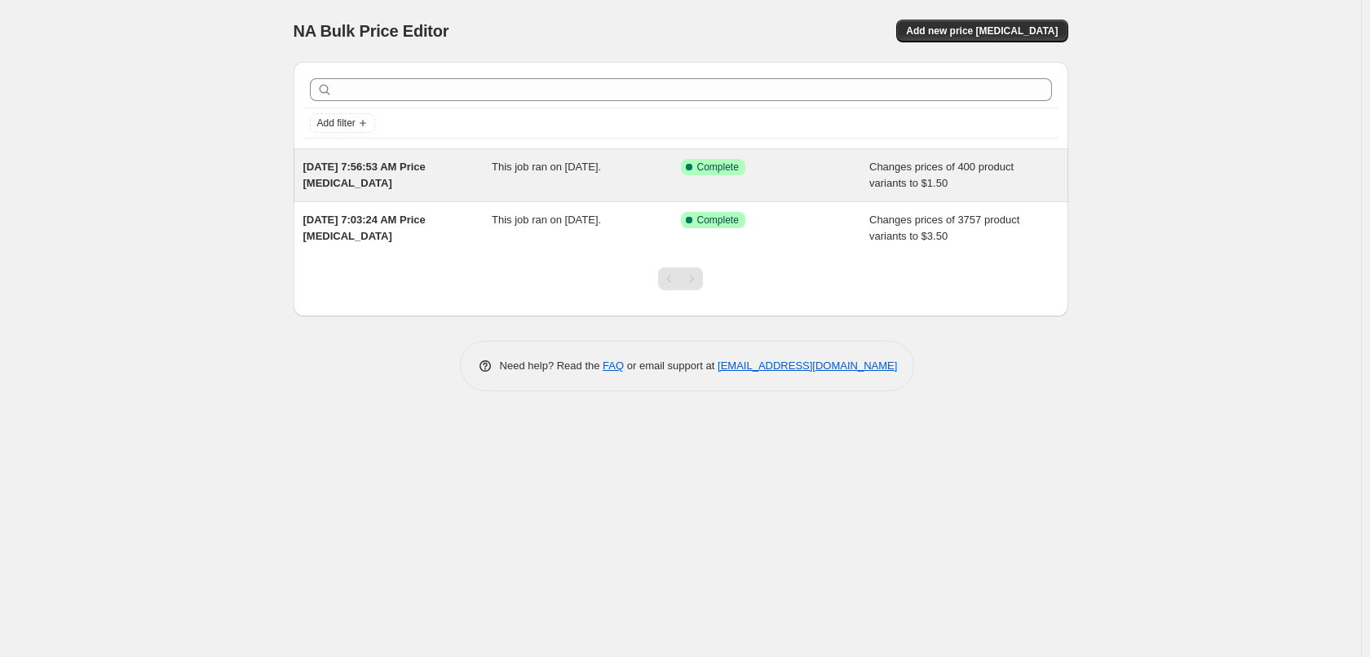
click at [451, 193] on div "Aug 22, 2025, 7:56:53 AM Price change job This job ran on August 22, 2025. Succ…" at bounding box center [681, 175] width 775 height 52
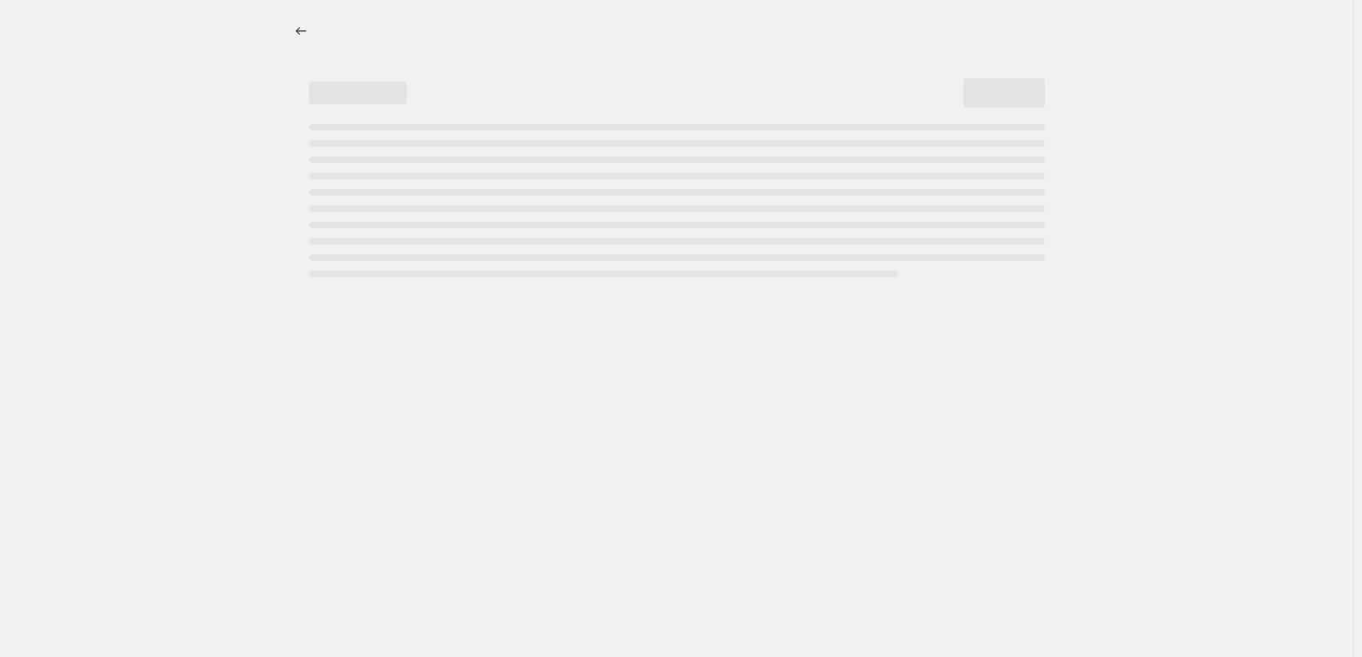
select select "collection"
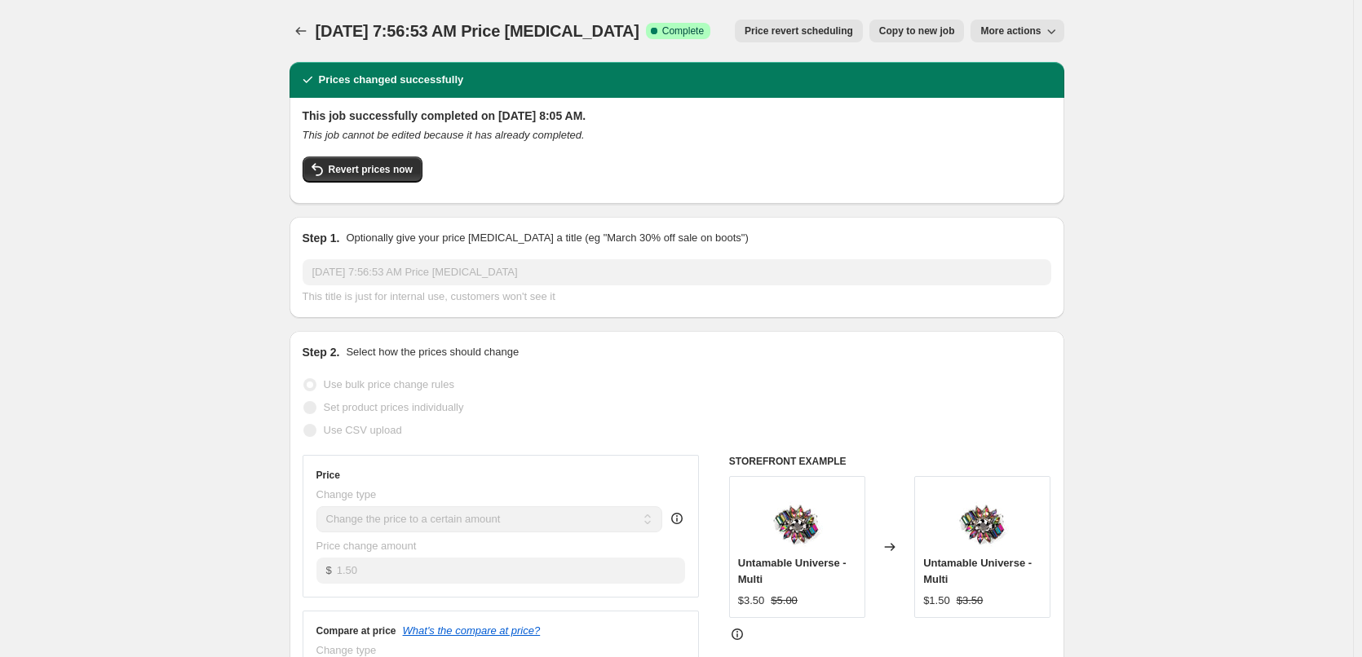
click at [1020, 31] on span "More actions" at bounding box center [1010, 30] width 60 height 13
click at [931, 29] on span "Copy to new job" at bounding box center [917, 30] width 76 height 13
select select "collection"
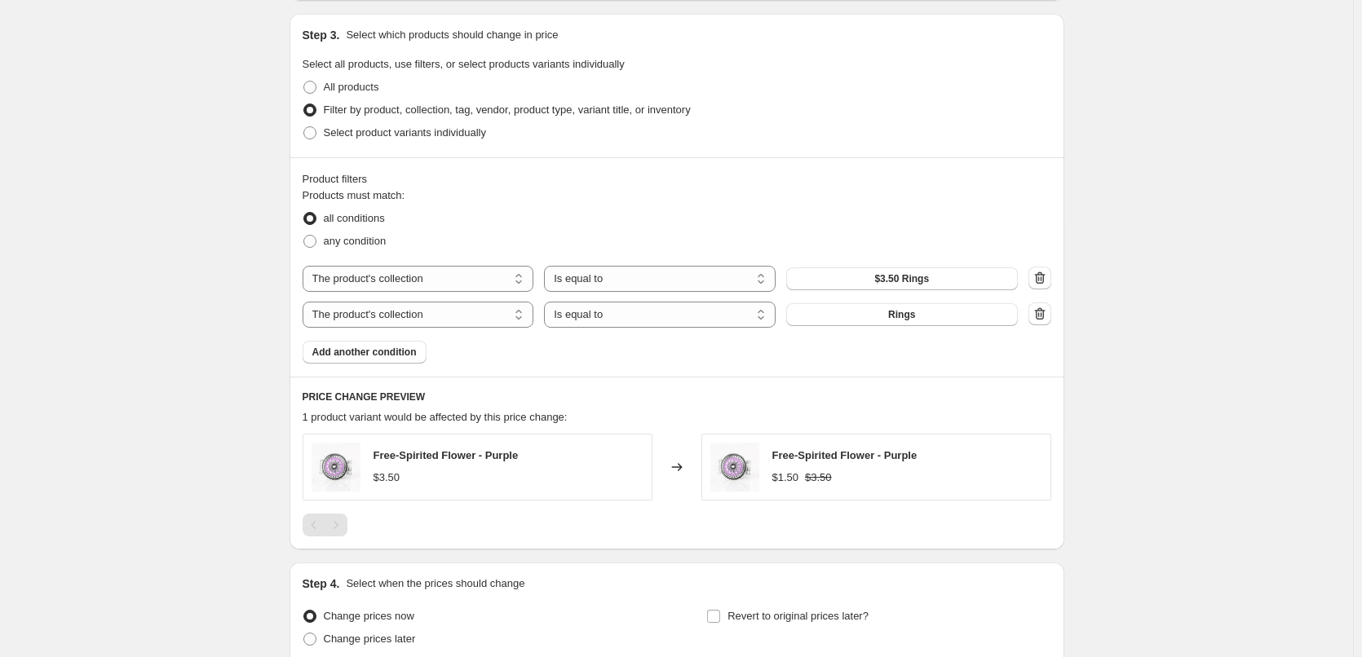
scroll to position [571, 0]
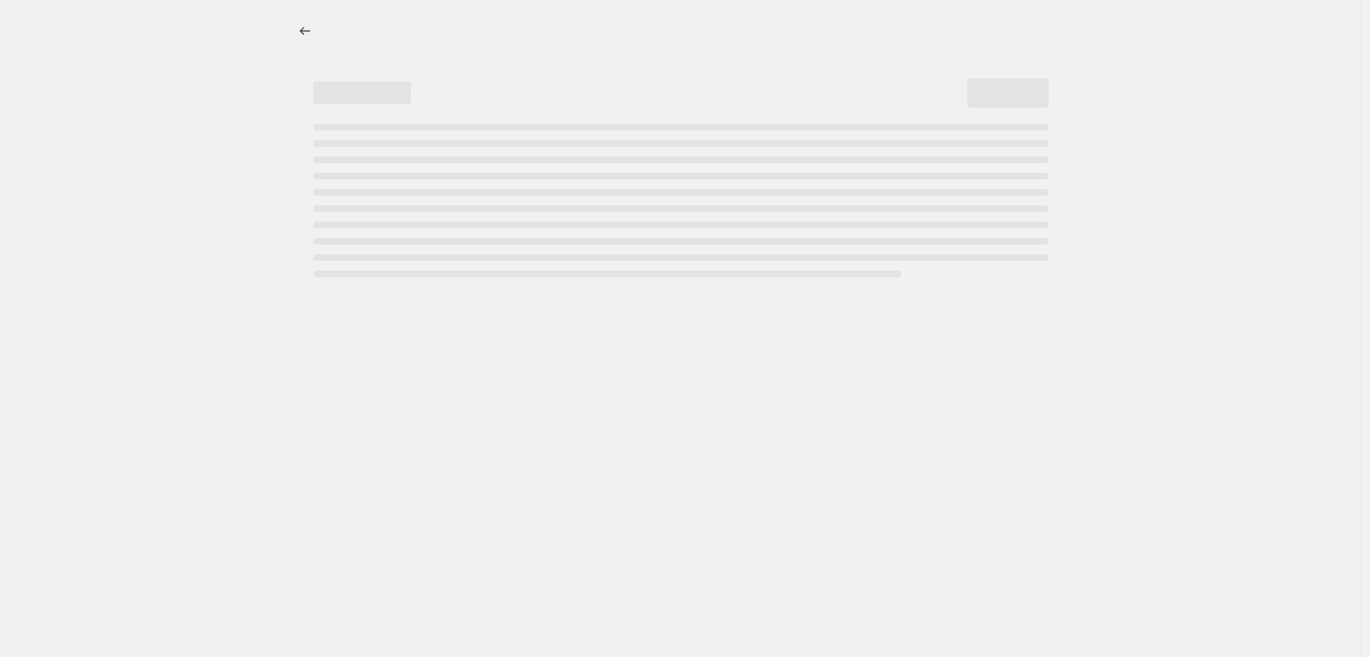
select select "percentage"
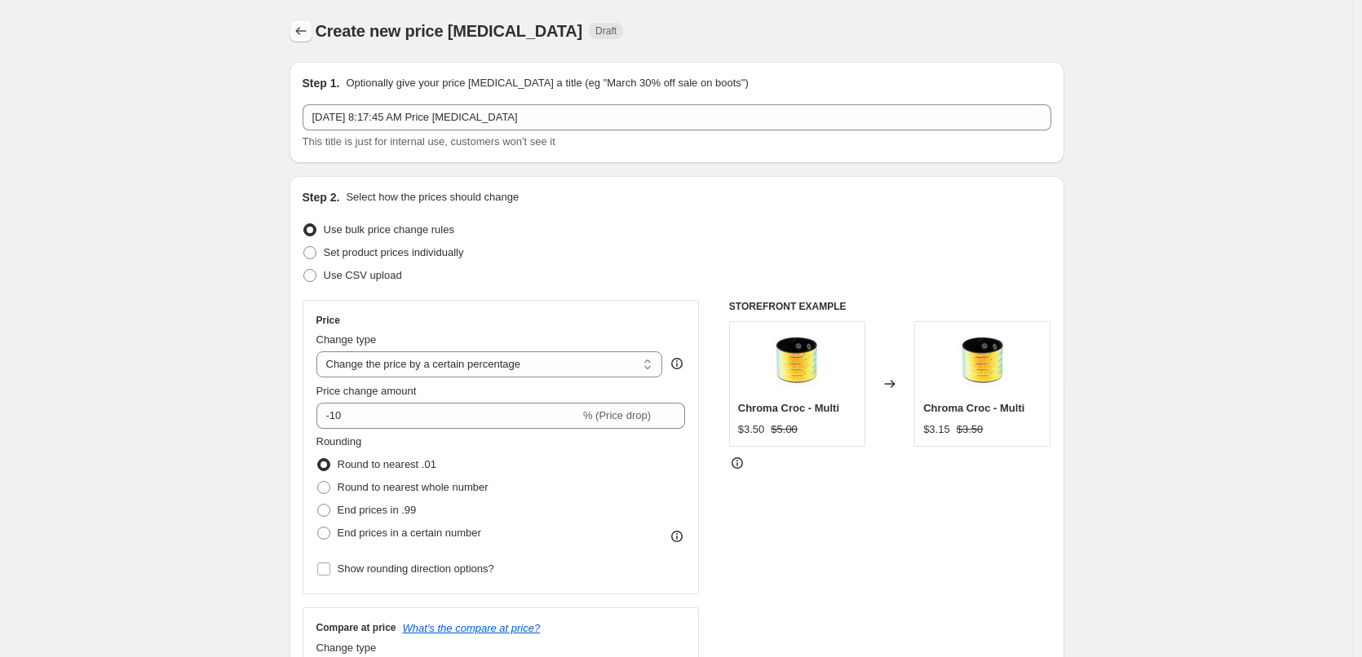
click at [309, 34] on icon "Price change jobs" at bounding box center [301, 31] width 16 height 16
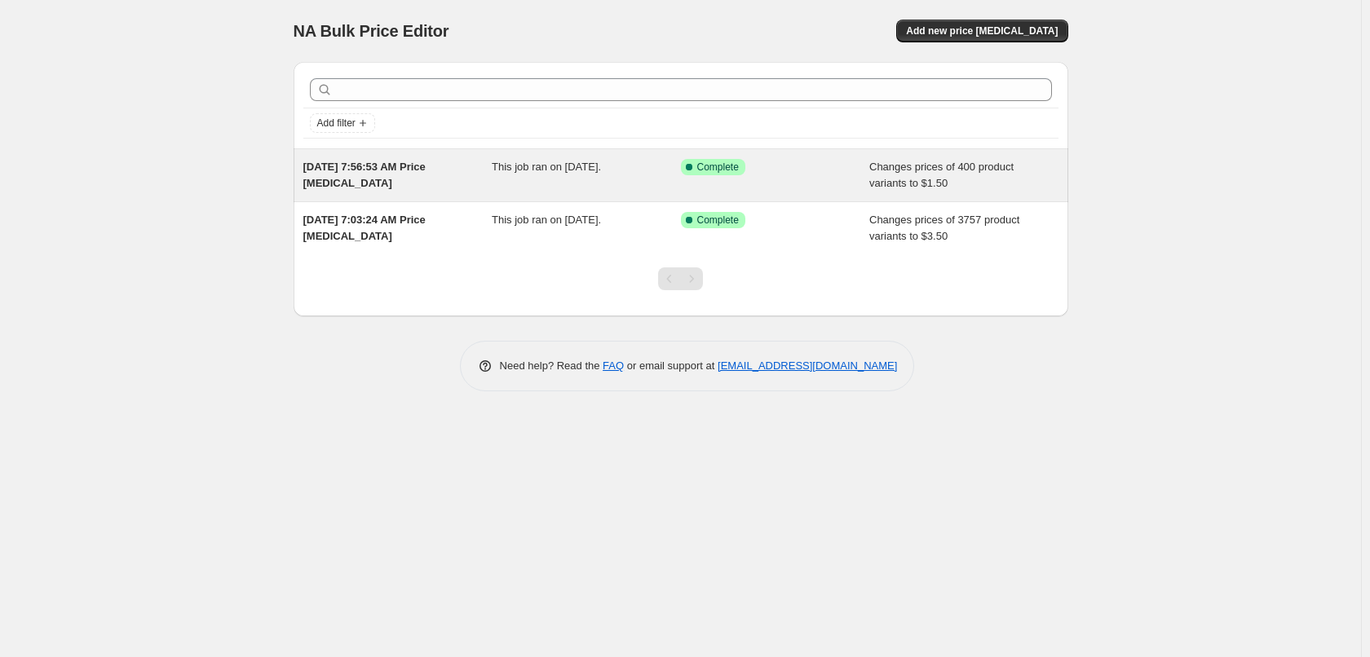
click at [426, 173] on span "[DATE] 7:56:53 AM Price [MEDICAL_DATA]" at bounding box center [364, 175] width 122 height 29
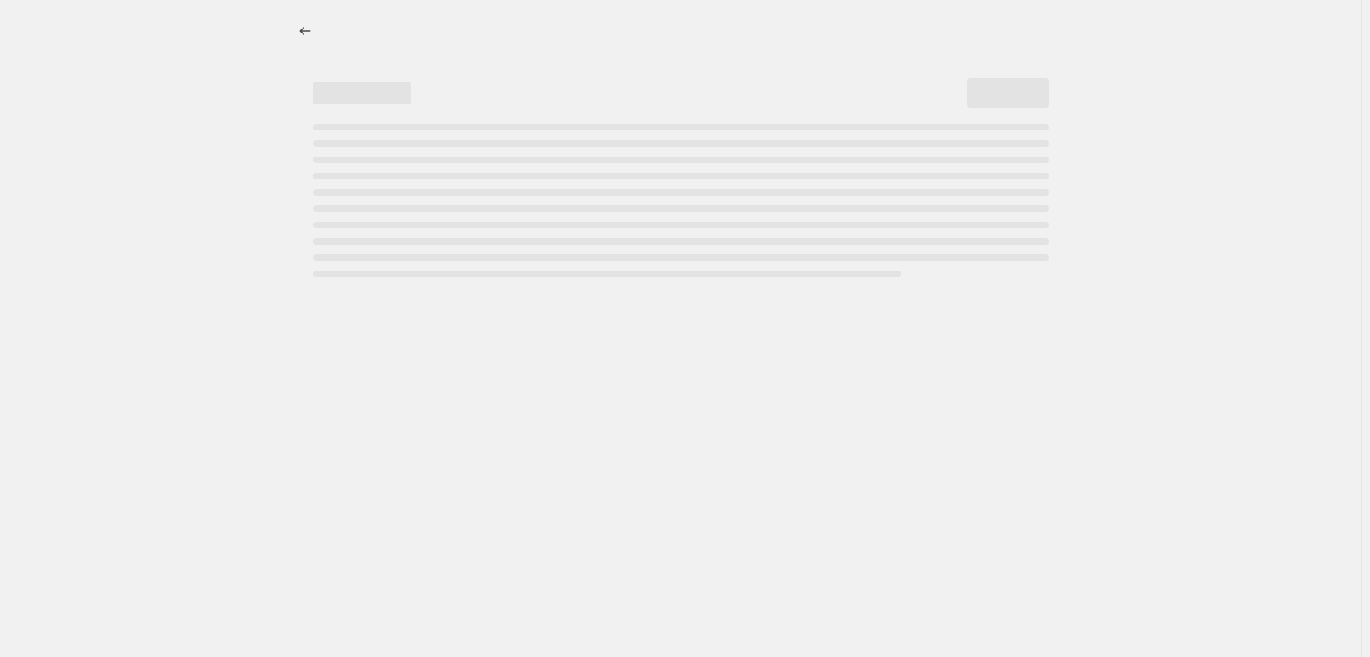
select select "collection"
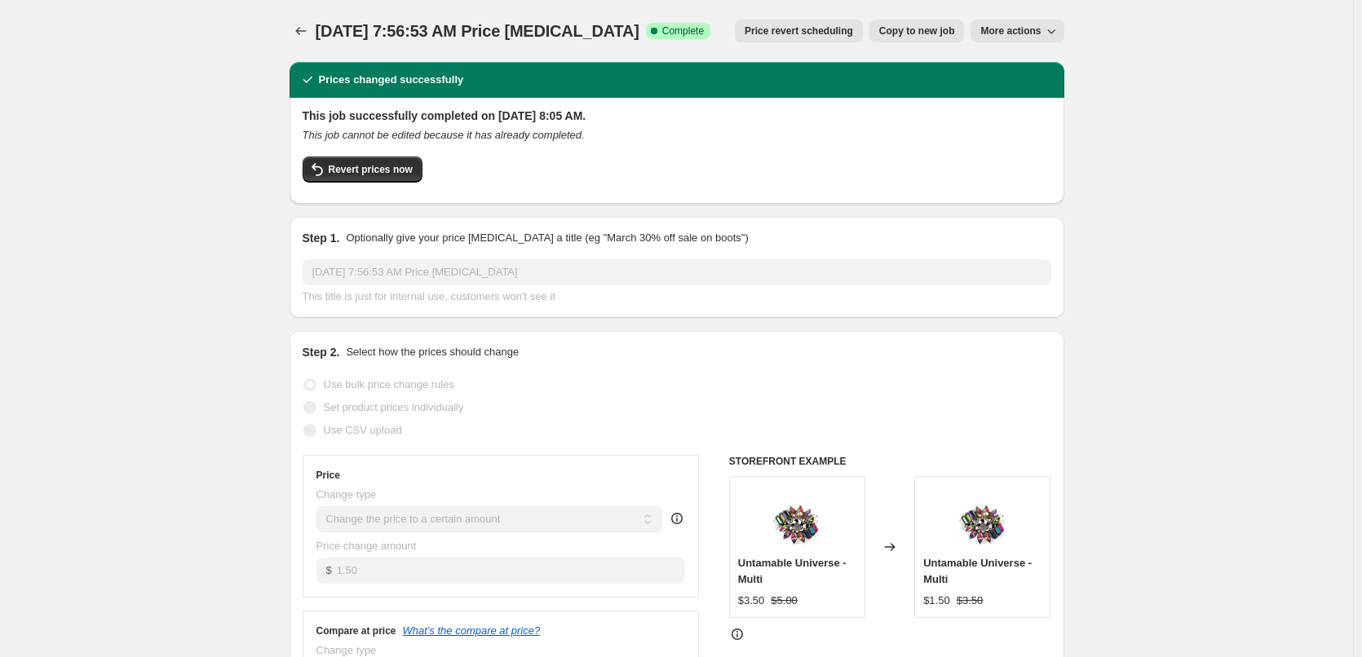
click at [948, 29] on span "Copy to new job" at bounding box center [917, 30] width 76 height 13
select select "collection"
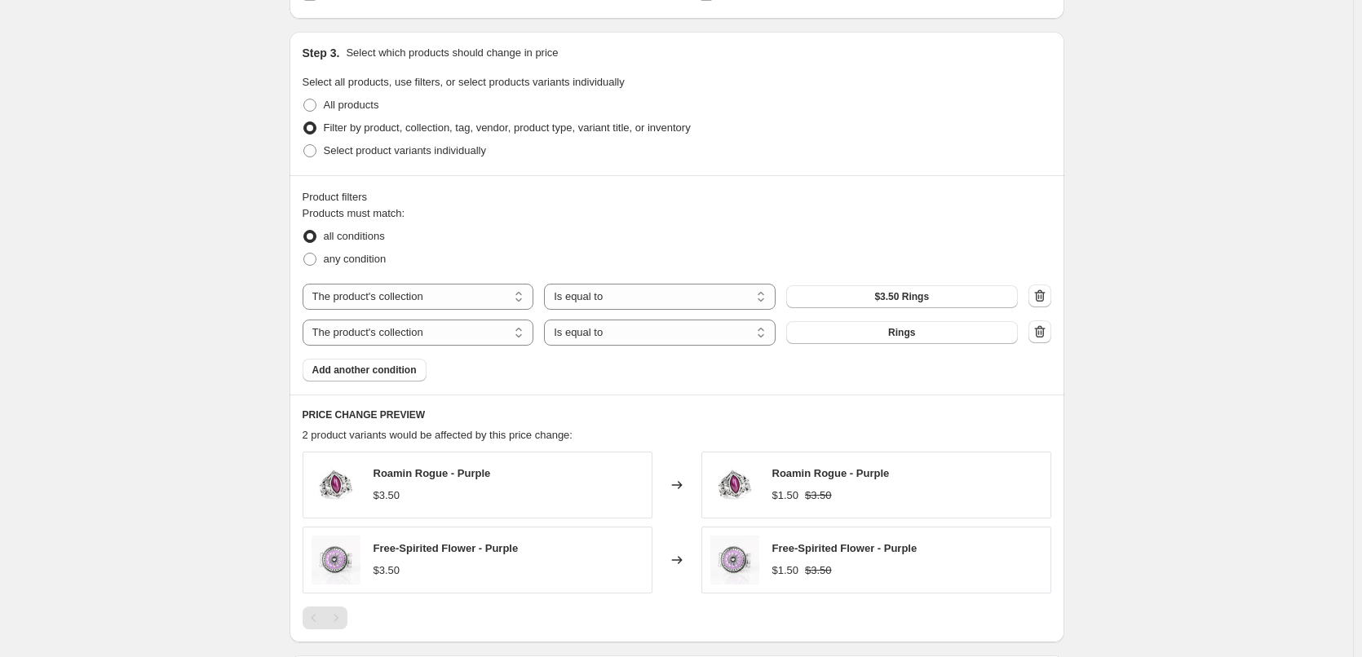
scroll to position [571, 0]
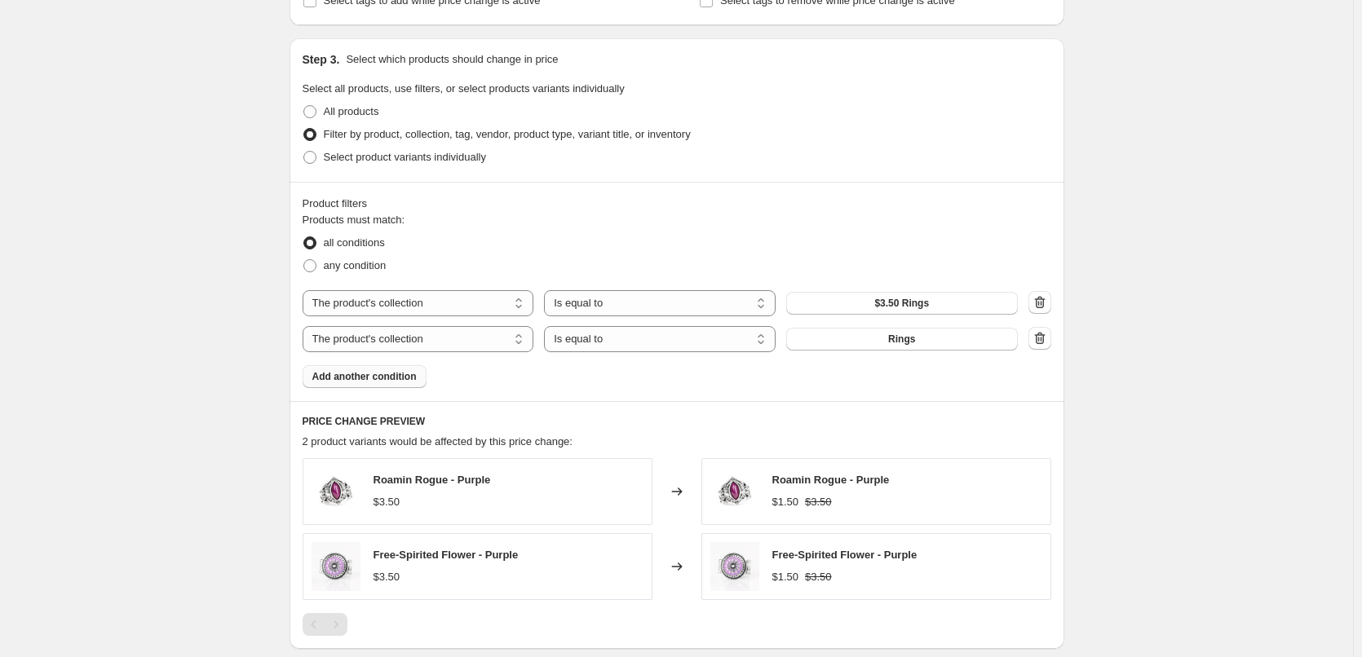
click at [378, 382] on span "Add another condition" at bounding box center [364, 376] width 104 height 13
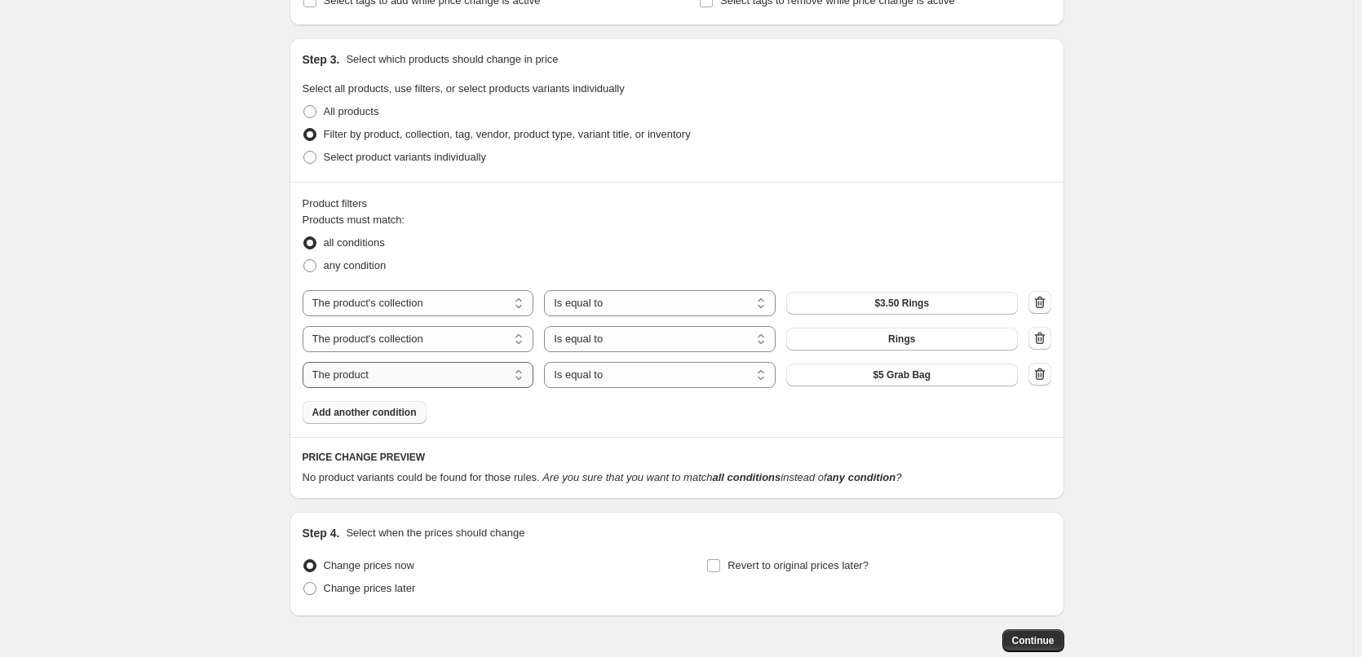
click at [418, 383] on select "The product The product's collection The product's tag The product's vendor The…" at bounding box center [419, 375] width 232 height 26
select select "collection"
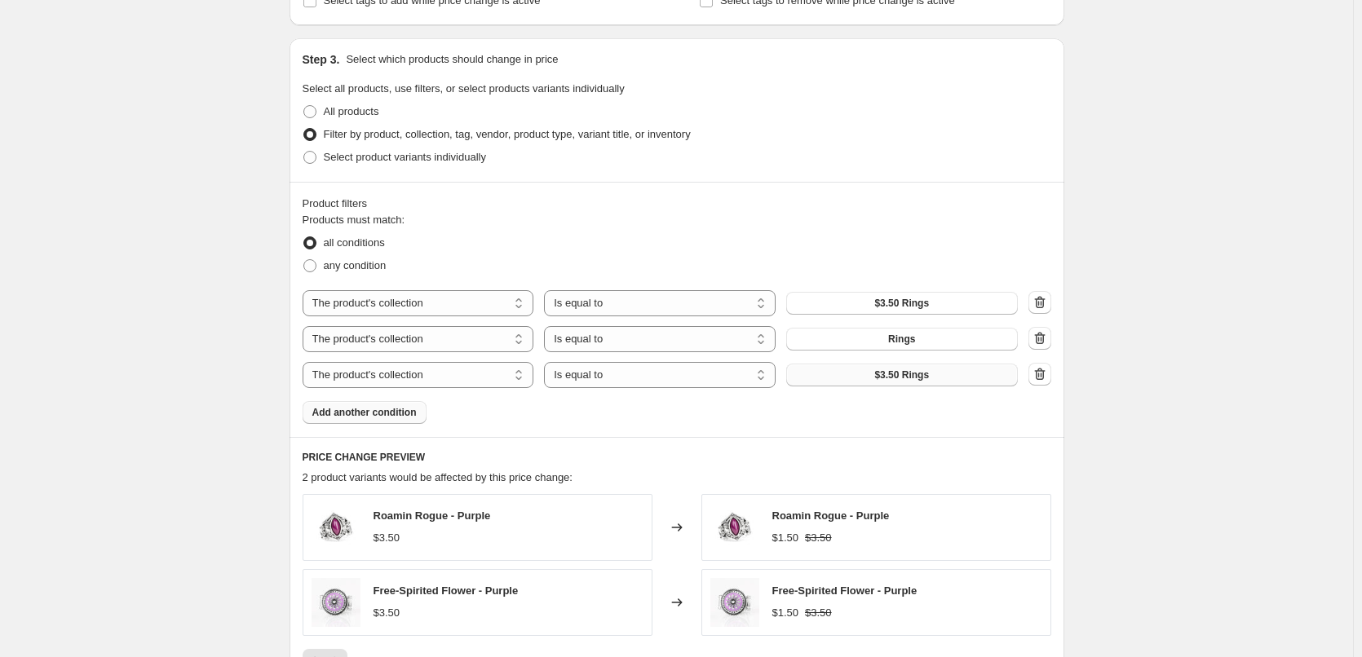
click at [892, 379] on span "$3.50 Rings" at bounding box center [901, 375] width 55 height 13
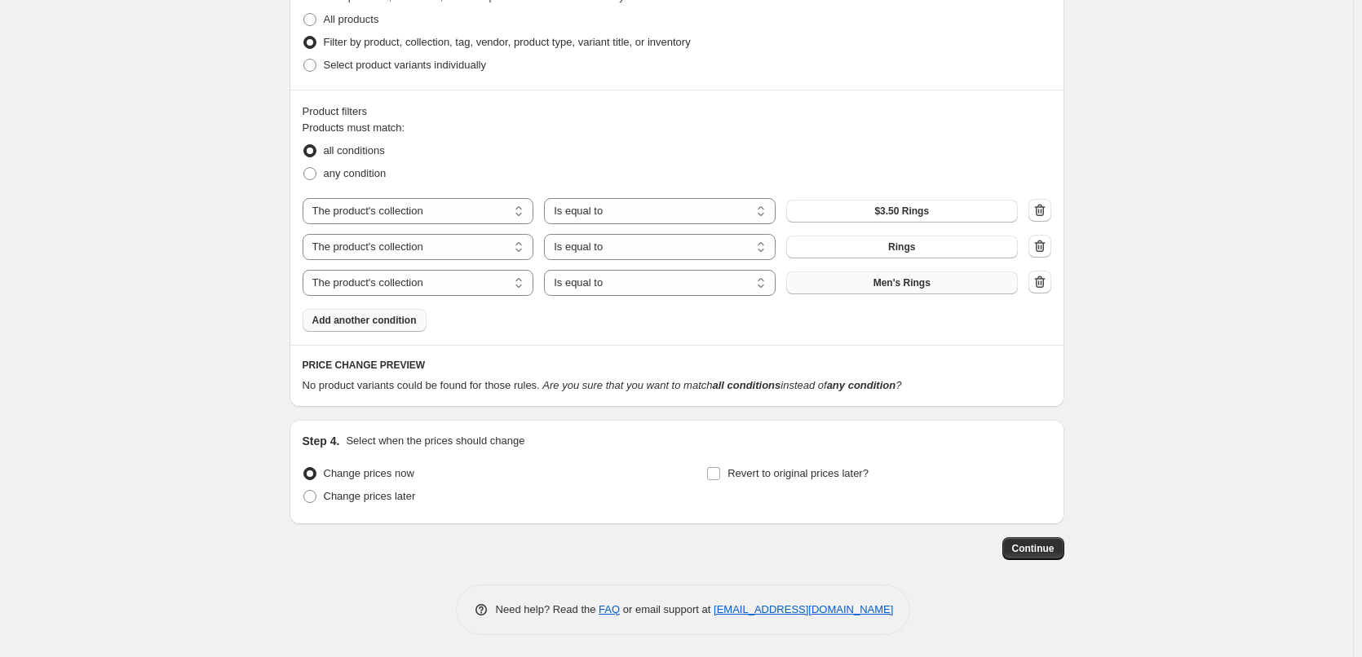
scroll to position [666, 0]
click at [1035, 214] on icon "button" at bounding box center [1040, 208] width 16 height 16
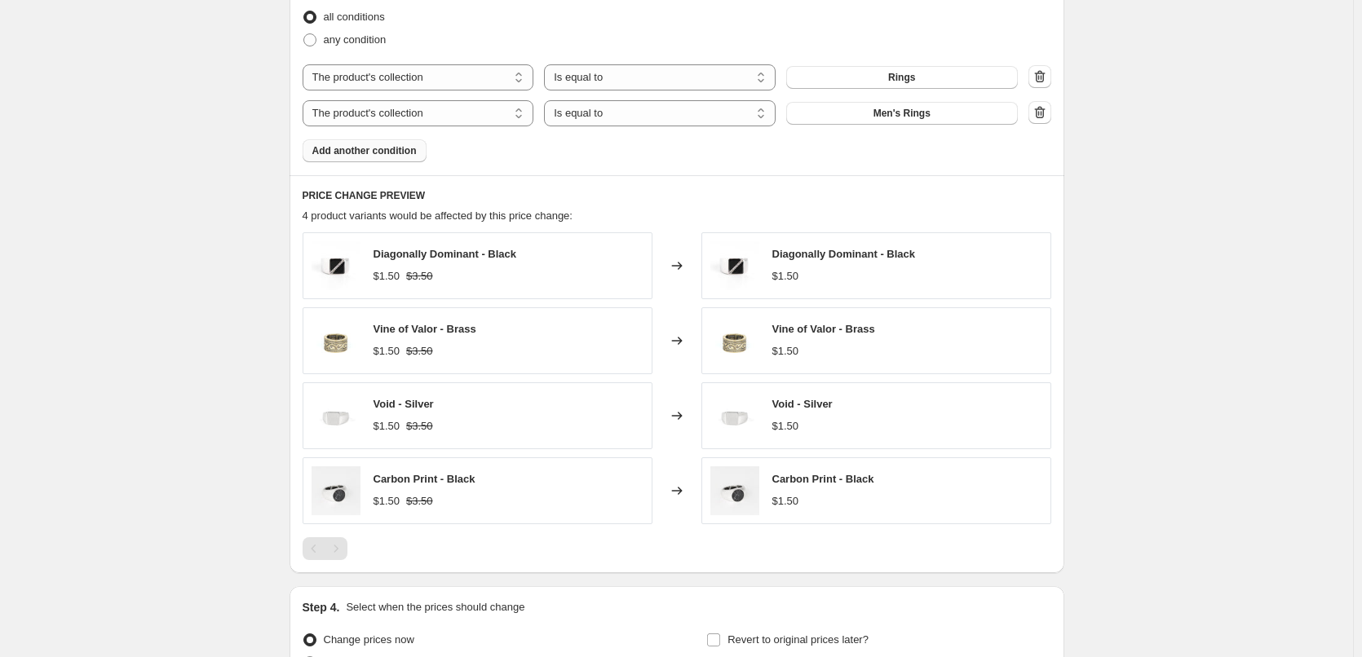
scroll to position [748, 0]
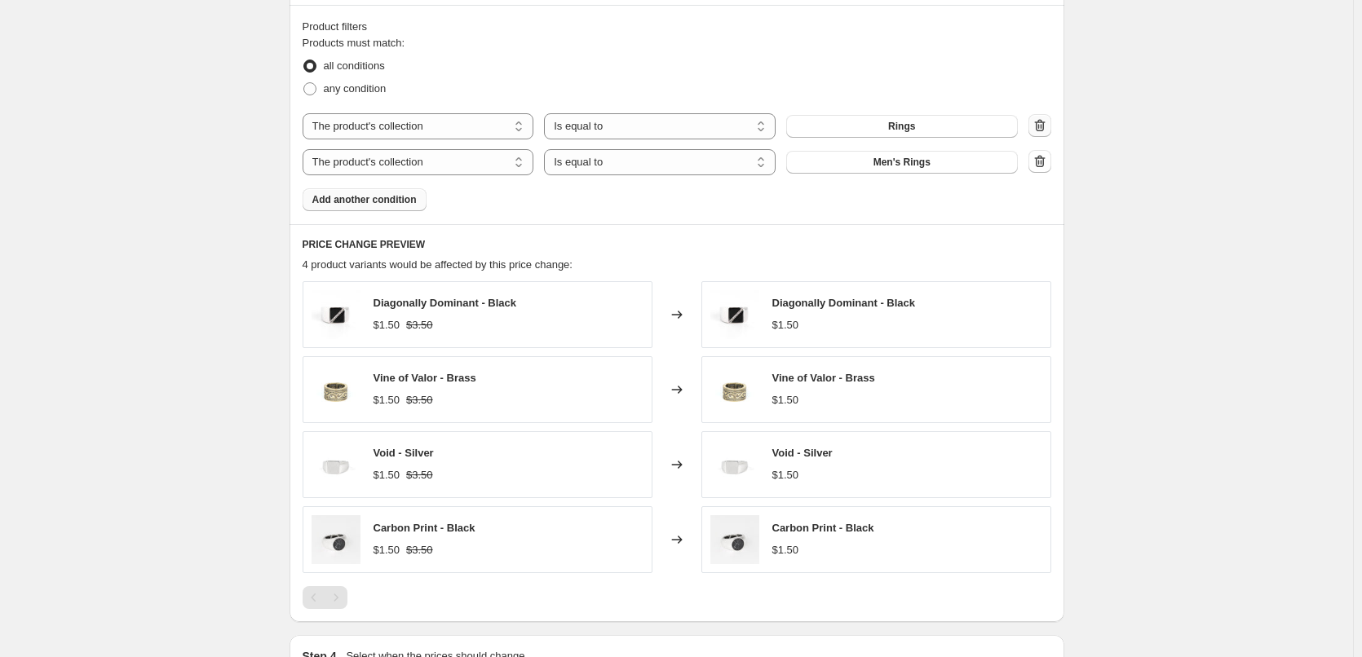
click at [1045, 125] on icon "button" at bounding box center [1039, 126] width 11 height 12
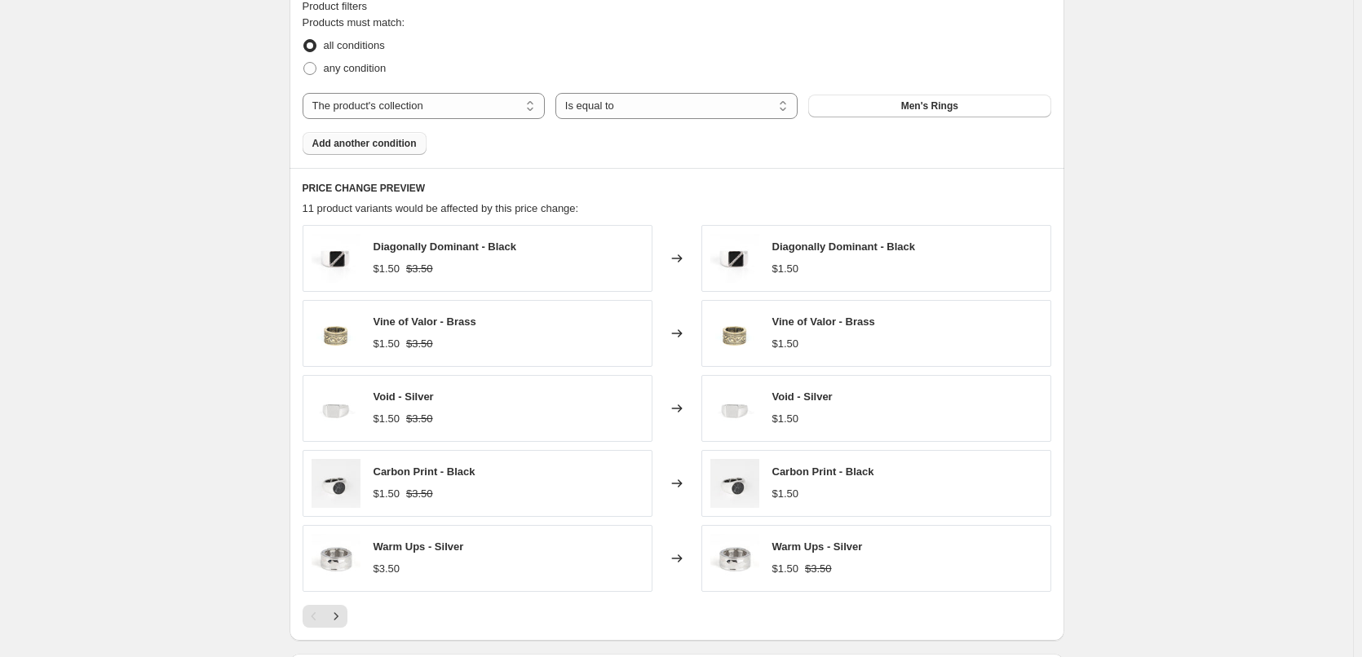
scroll to position [911, 0]
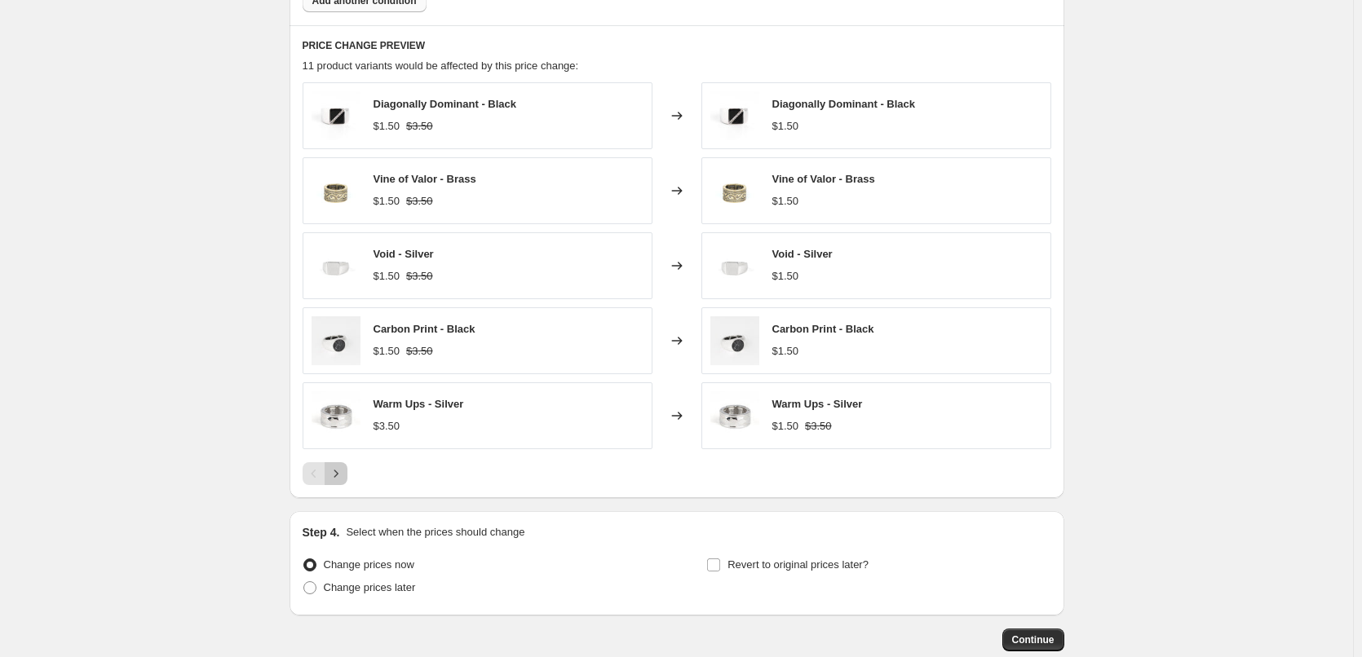
click at [339, 471] on icon "Next" at bounding box center [336, 474] width 16 height 16
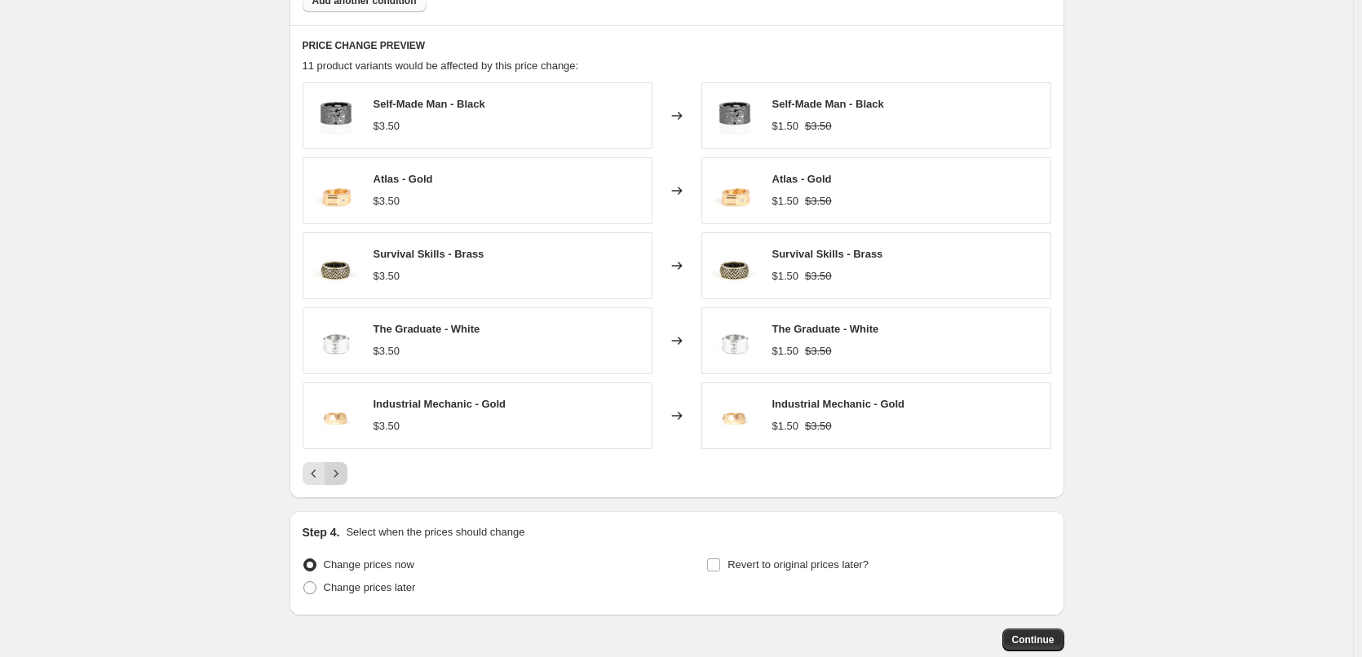
click at [338, 475] on icon "Next" at bounding box center [336, 474] width 16 height 16
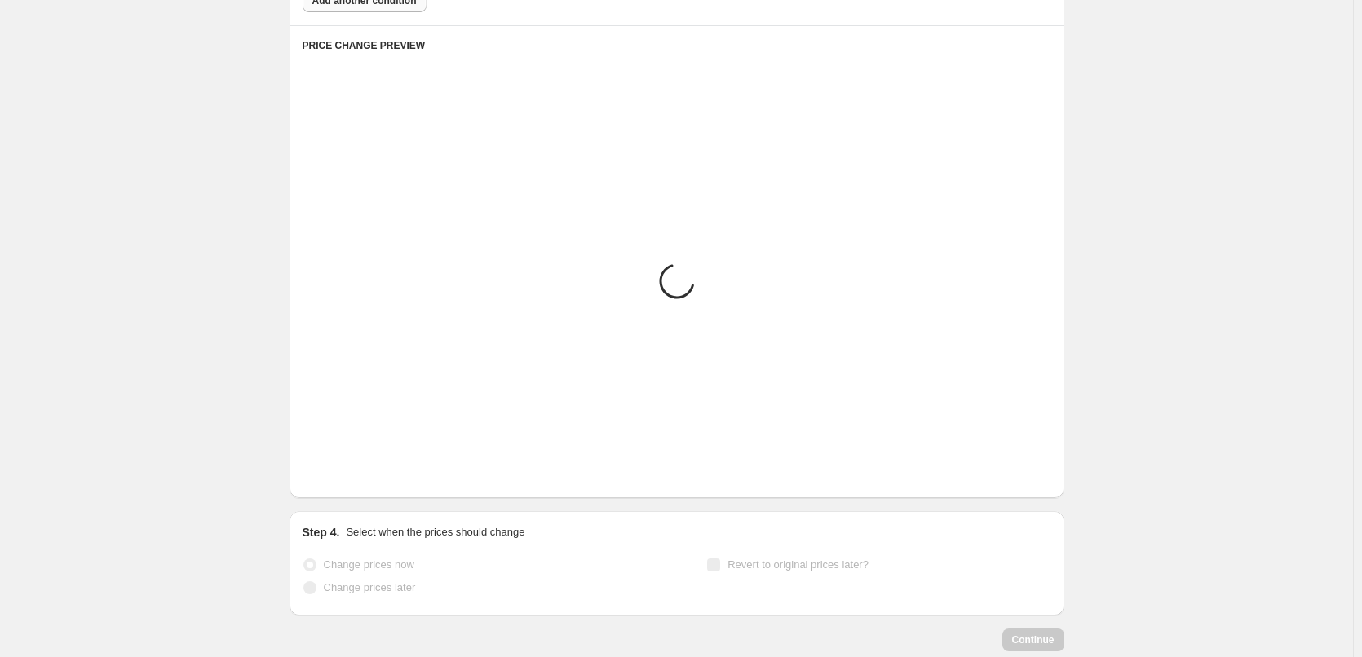
scroll to position [705, 0]
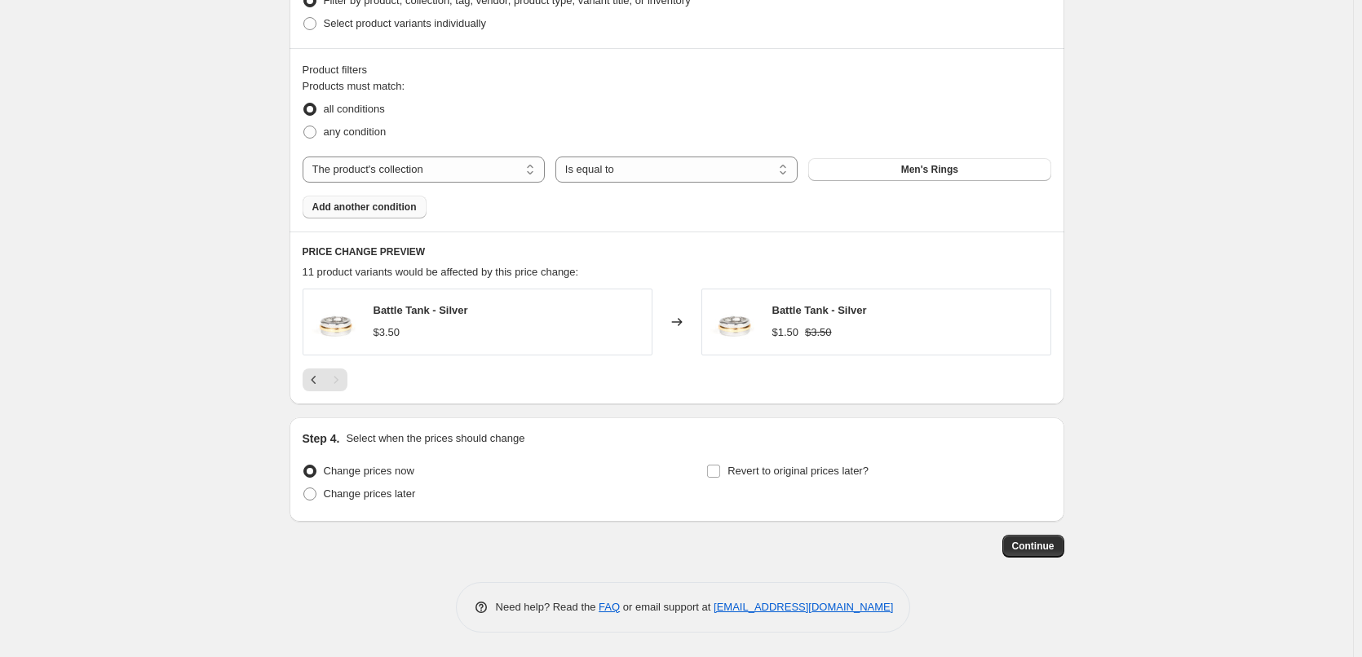
click at [324, 197] on button "Add another condition" at bounding box center [365, 207] width 124 height 23
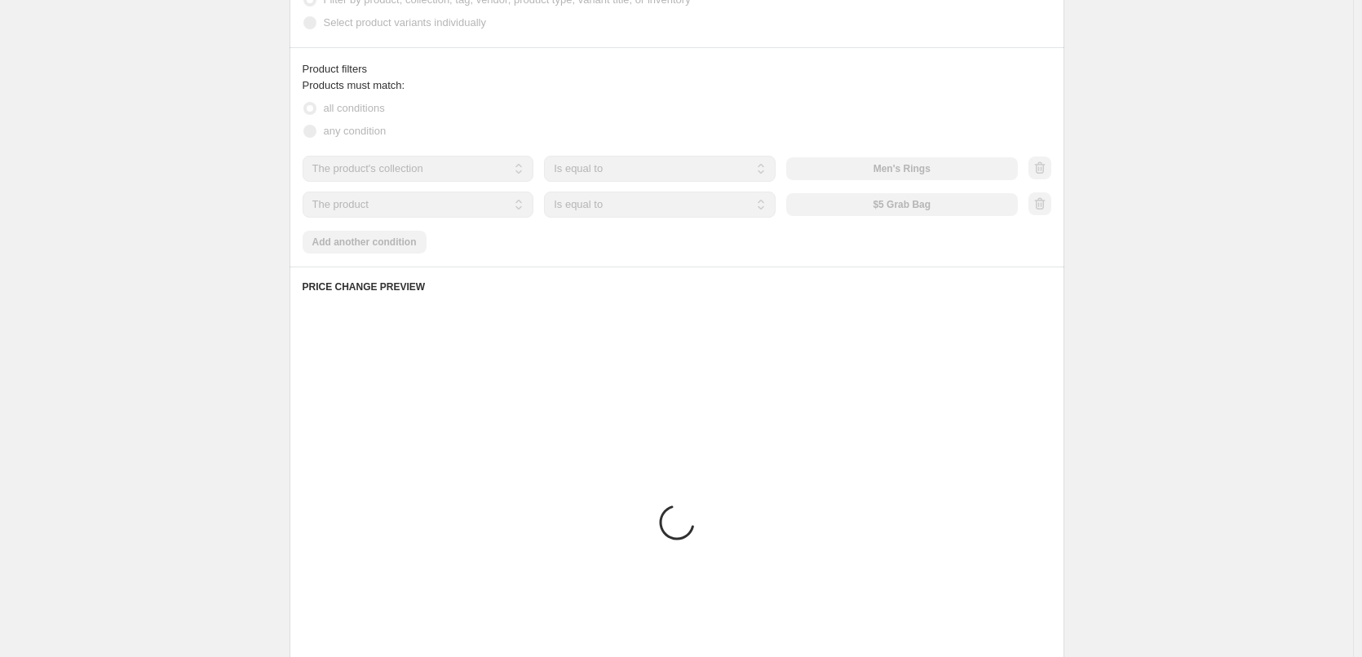
scroll to position [630, 0]
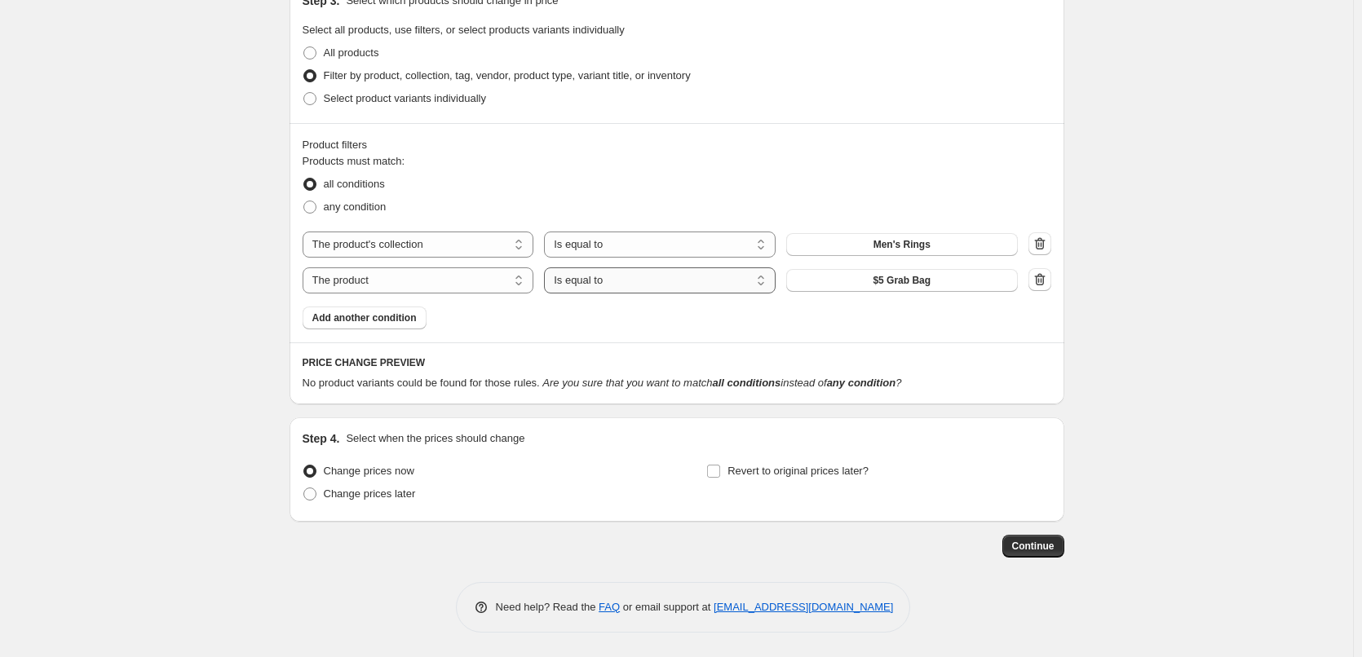
click at [731, 277] on select "Is equal to Is not equal to" at bounding box center [660, 280] width 232 height 26
drag, startPoint x: 479, startPoint y: 320, endPoint x: 458, endPoint y: 309, distance: 23.7
click at [479, 320] on div "Products must match: all conditions any condition The product The product's col…" at bounding box center [677, 241] width 749 height 176
click at [368, 208] on span "any condition" at bounding box center [355, 207] width 63 height 12
click at [304, 201] on input "any condition" at bounding box center [303, 201] width 1 height 1
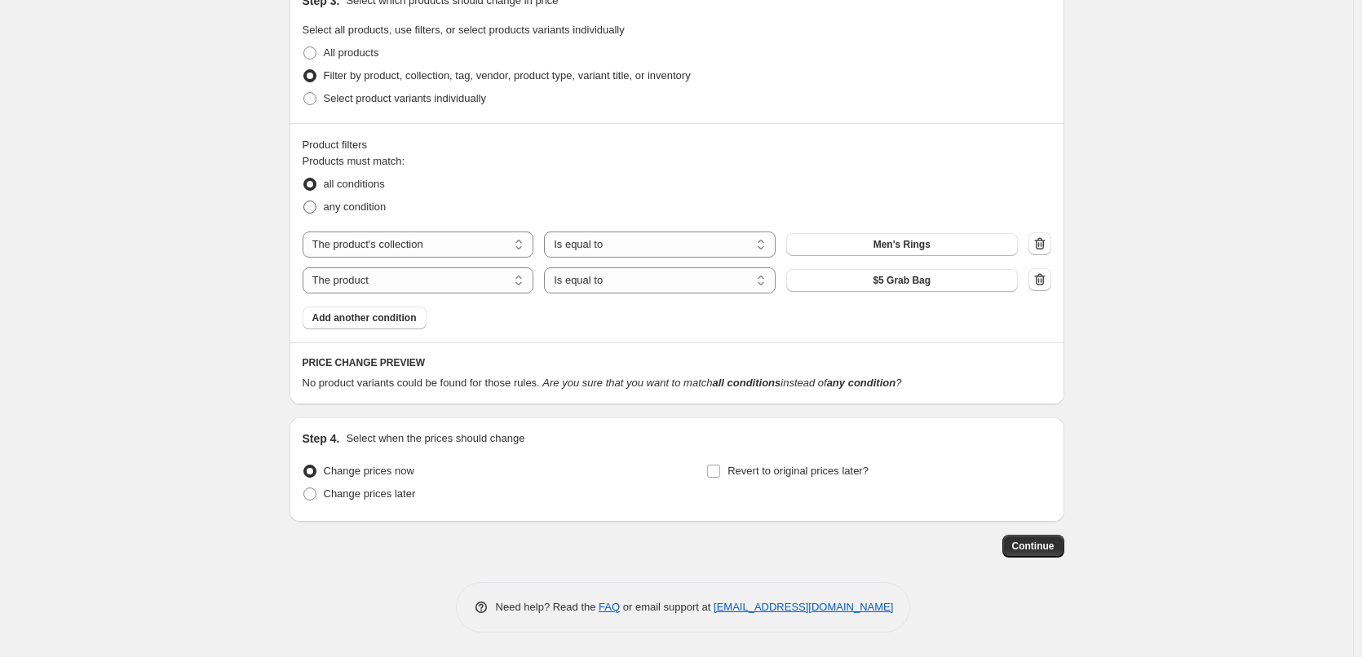
radio input "true"
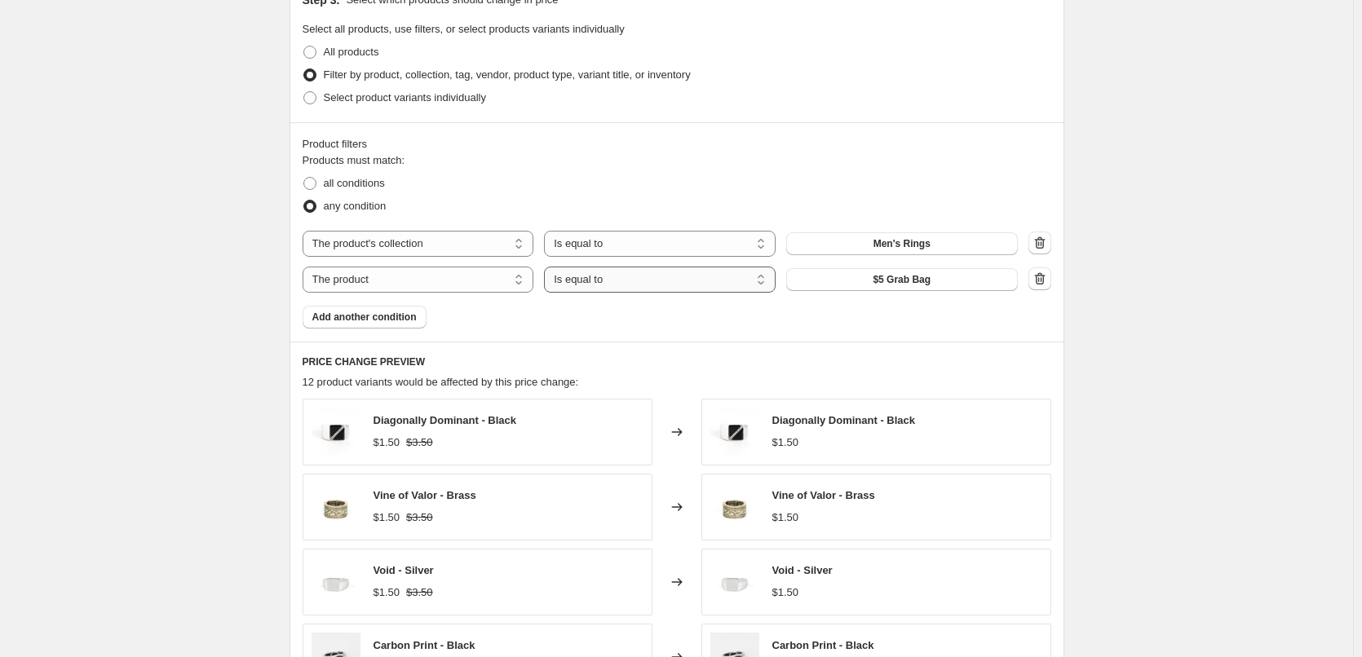
click at [630, 291] on select "Is equal to Is not equal to" at bounding box center [660, 280] width 232 height 26
click at [970, 278] on button "$5 Grab Bag" at bounding box center [902, 279] width 232 height 23
click at [436, 281] on select "The product The product's collection The product's tag The product's vendor The…" at bounding box center [419, 280] width 232 height 26
select select "collection"
click at [900, 281] on span "$3.50 Rings" at bounding box center [901, 279] width 55 height 13
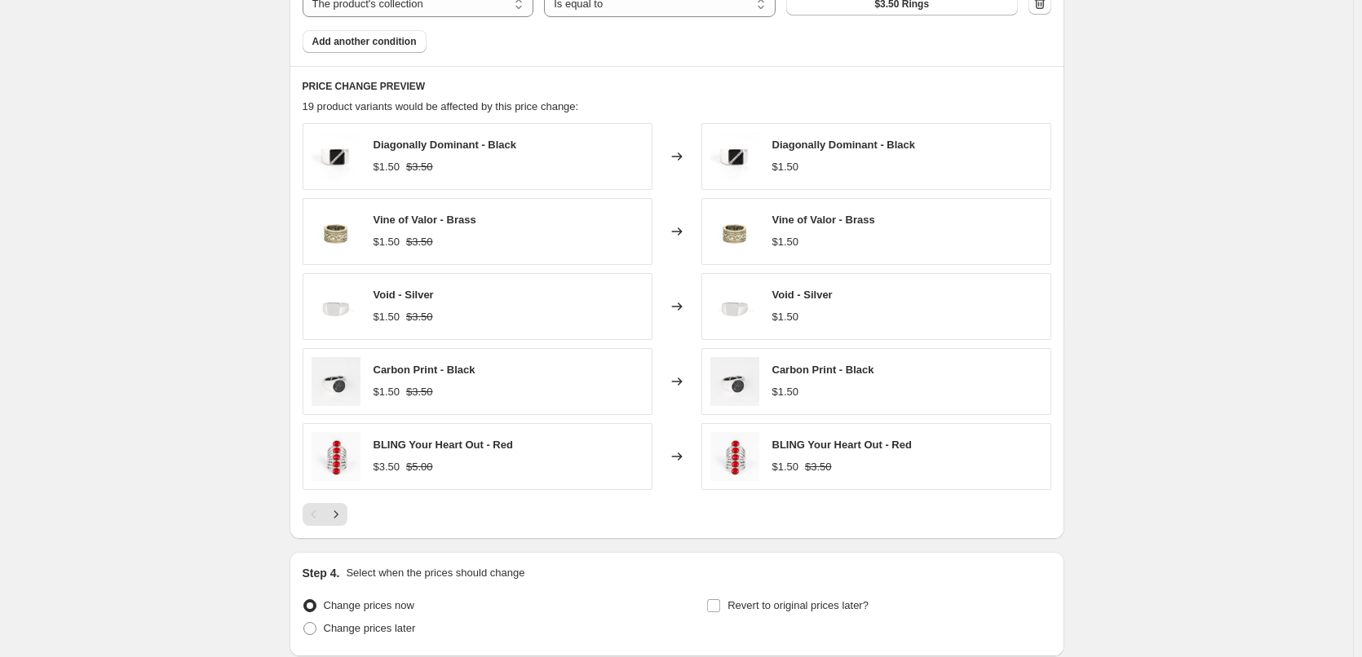
scroll to position [957, 0]
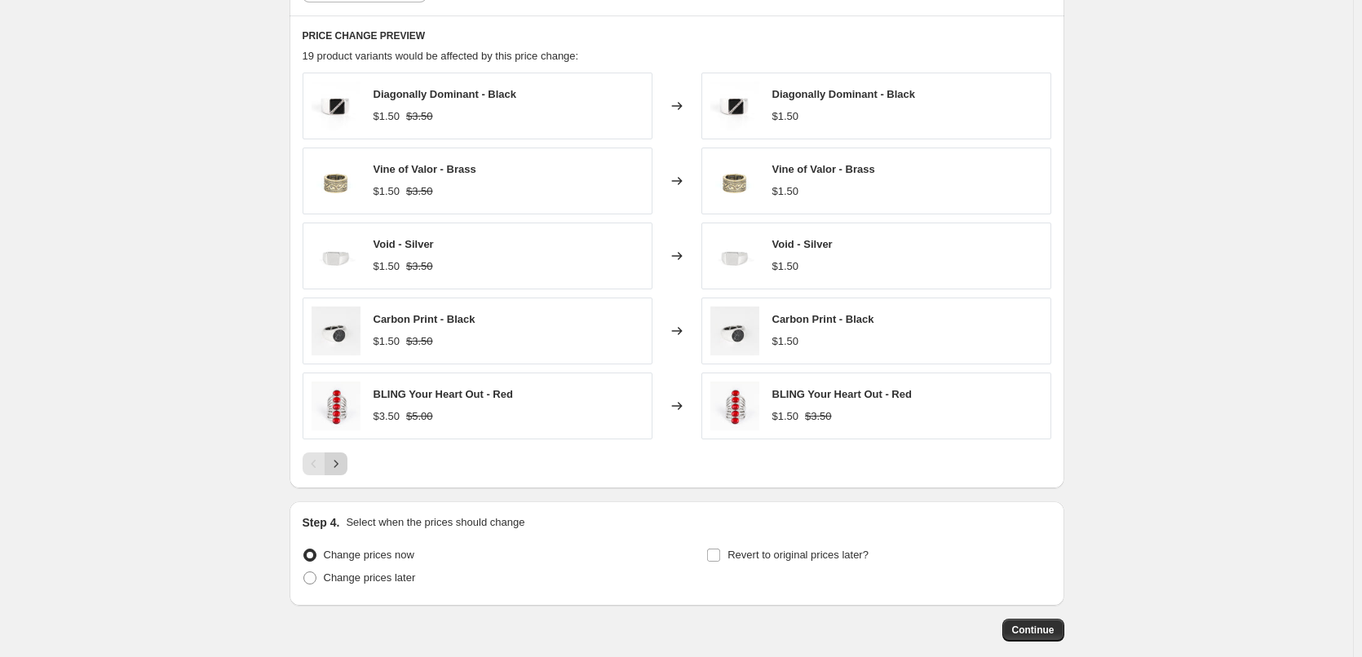
click at [336, 469] on icon "Next" at bounding box center [336, 464] width 16 height 16
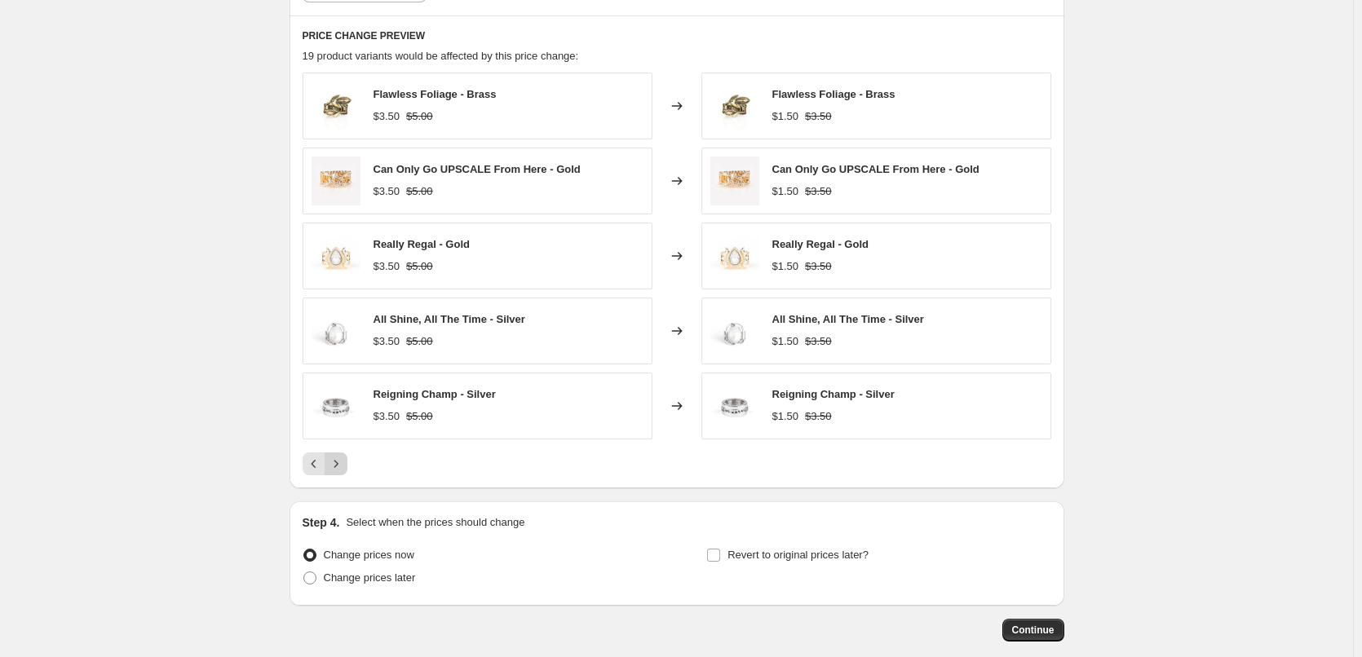
click at [336, 469] on icon "Next" at bounding box center [336, 464] width 16 height 16
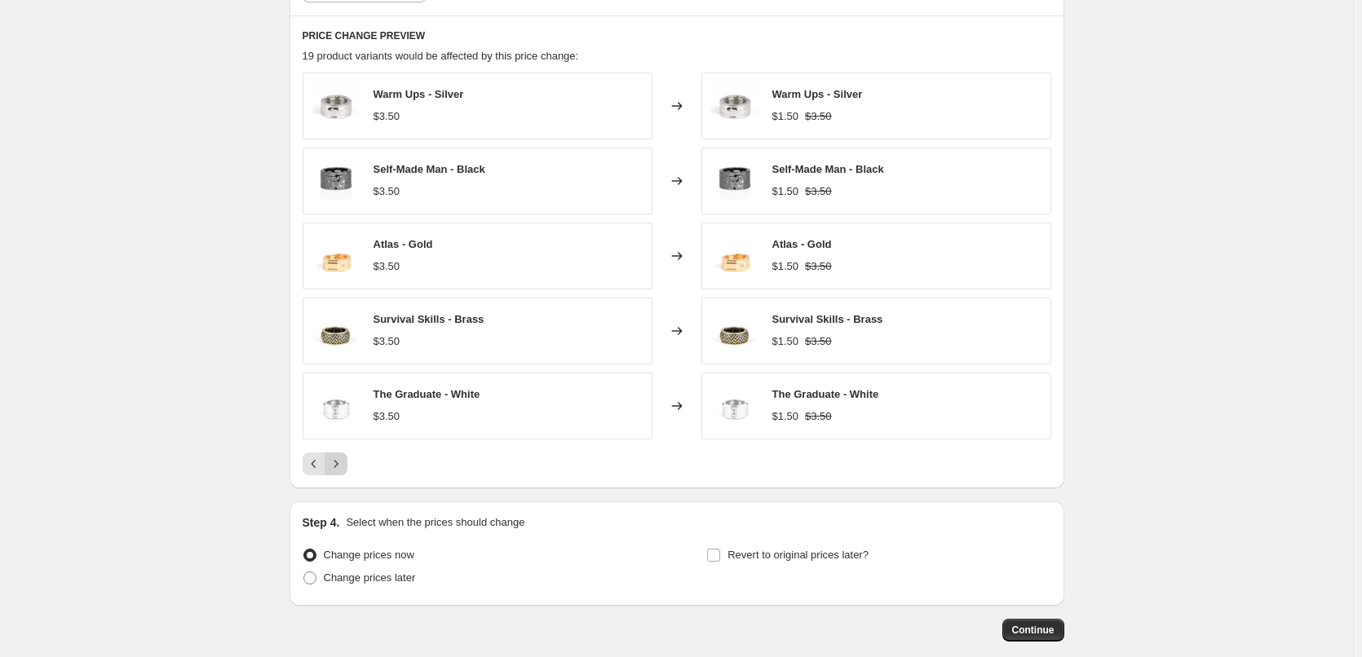
click at [336, 469] on icon "Next" at bounding box center [336, 464] width 16 height 16
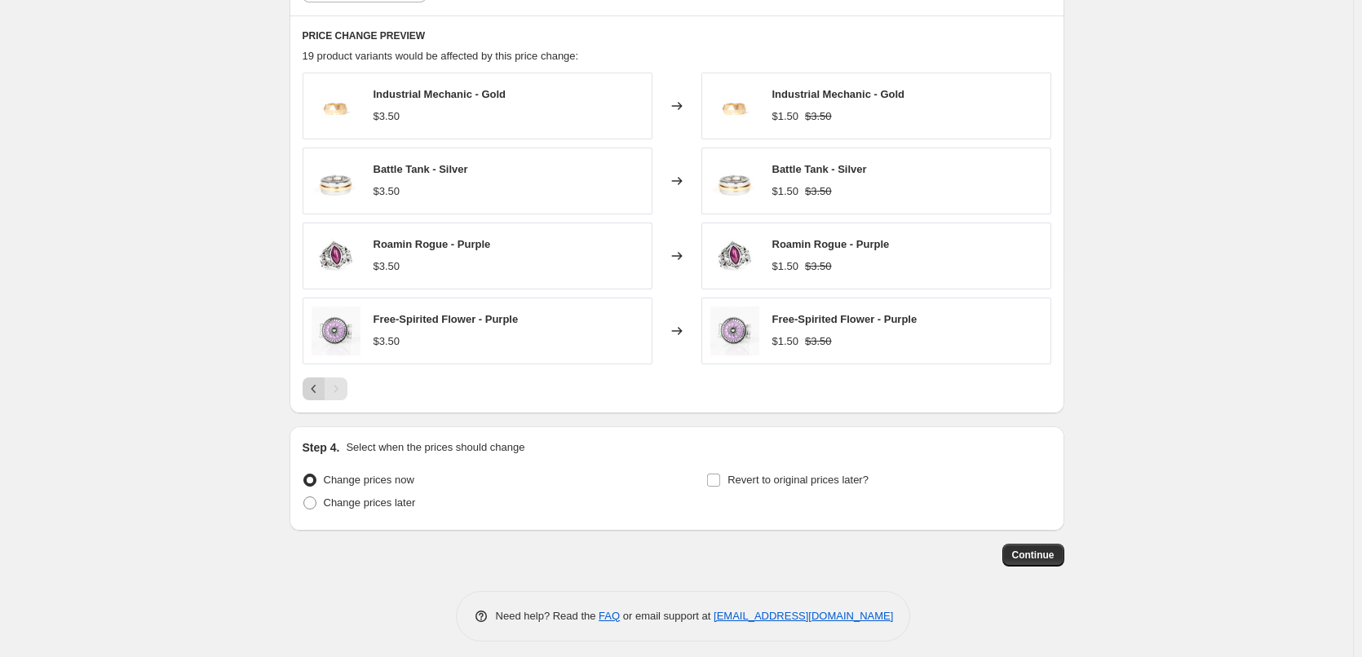
click at [310, 381] on button "Previous" at bounding box center [314, 389] width 23 height 23
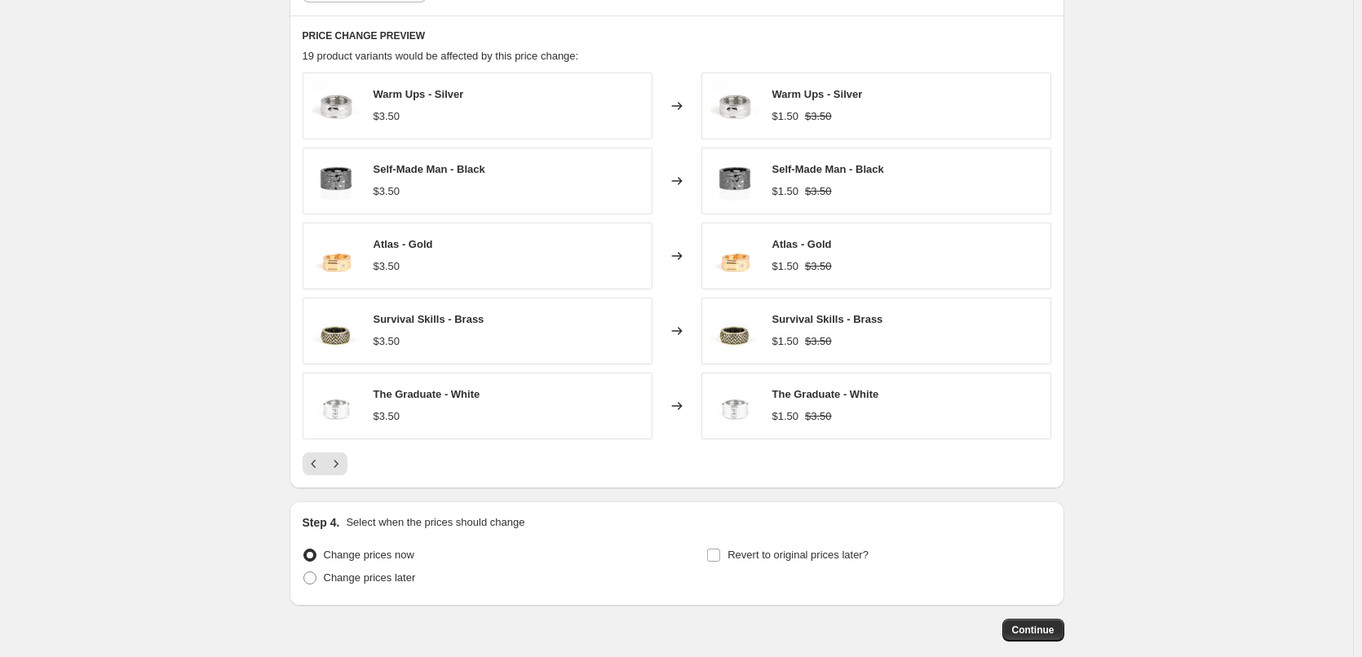
click at [320, 477] on div "PRICE CHANGE PREVIEW 19 product variants would be affected by this price change…" at bounding box center [677, 251] width 775 height 472
click at [306, 464] on button "Previous" at bounding box center [314, 464] width 23 height 23
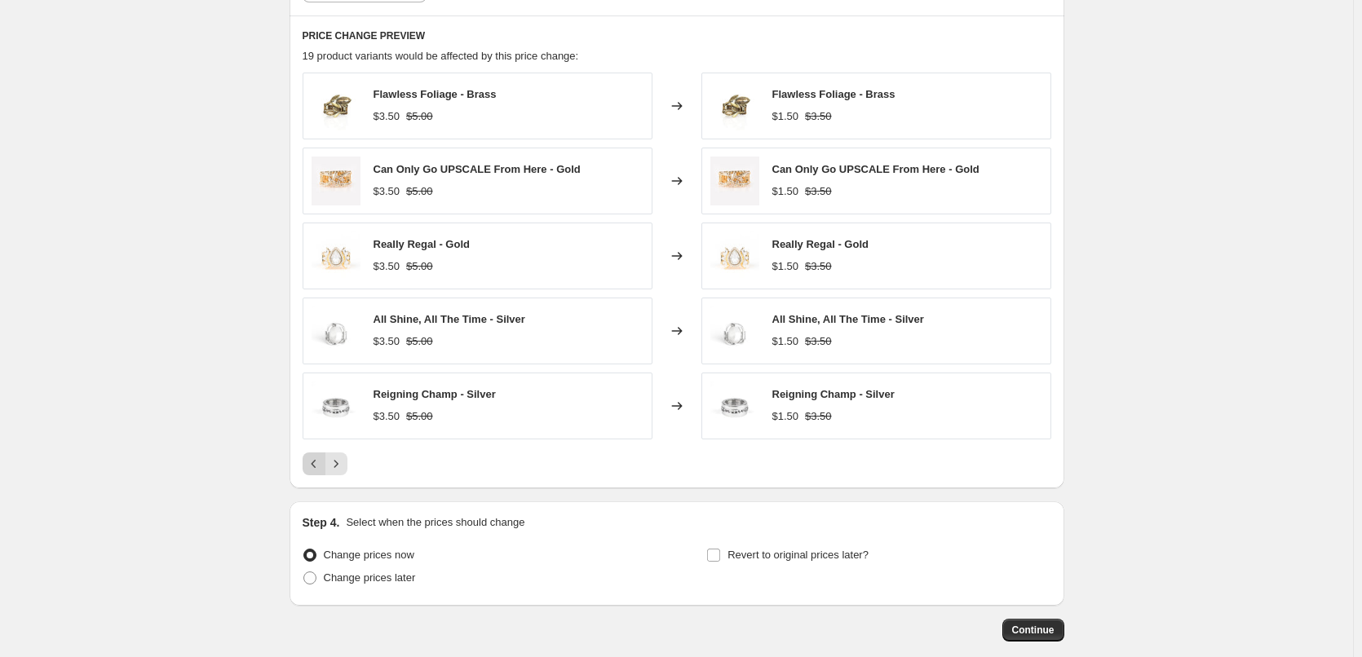
click at [306, 464] on button "Previous" at bounding box center [314, 464] width 23 height 23
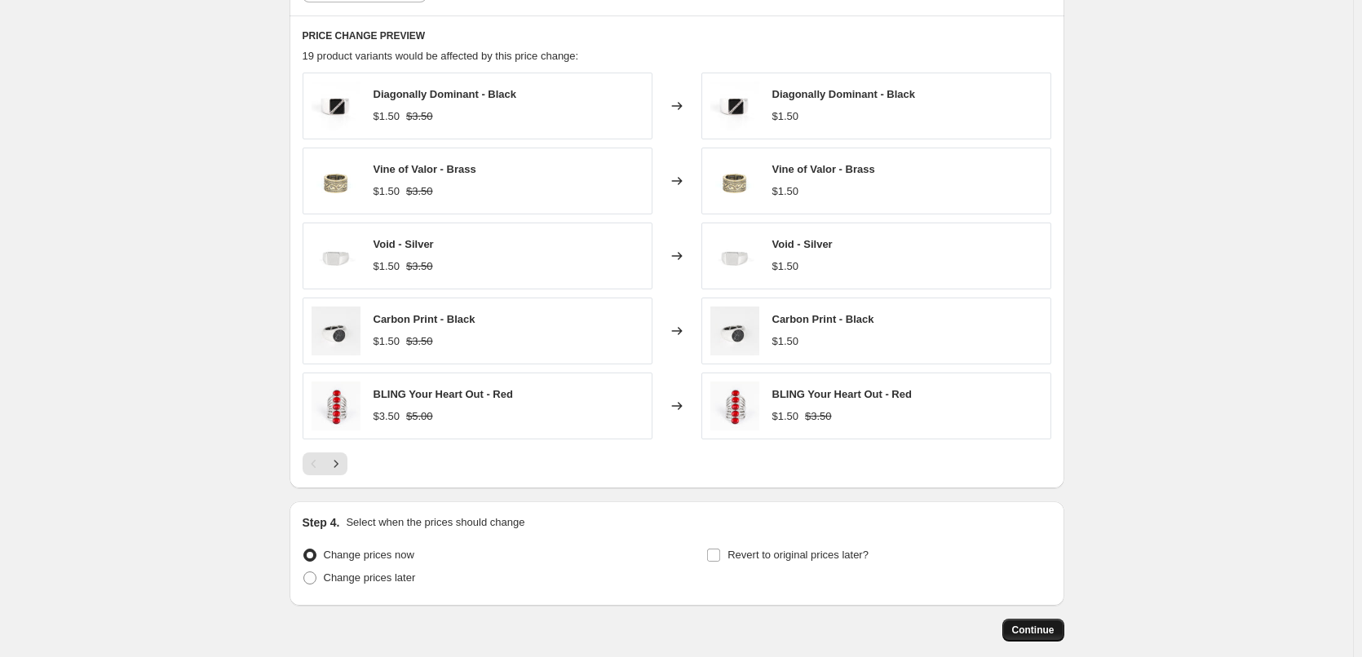
click at [1020, 630] on span "Continue" at bounding box center [1033, 630] width 42 height 13
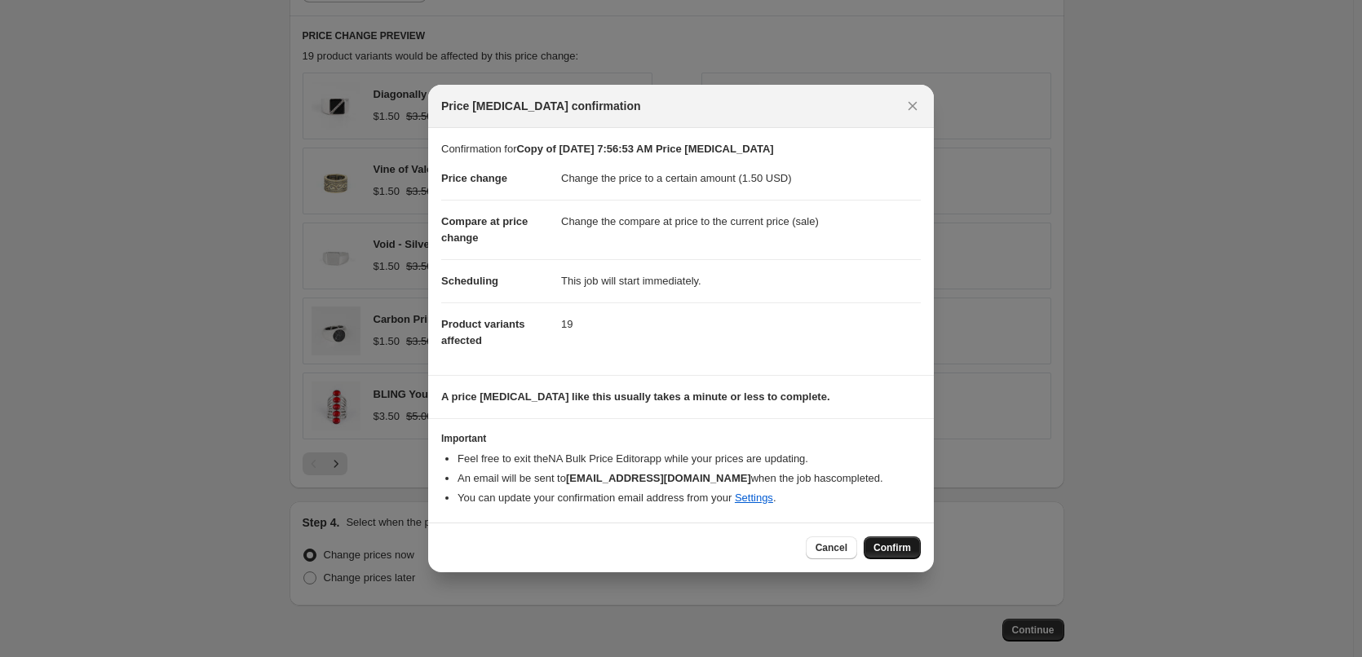
click at [900, 547] on span "Confirm" at bounding box center [892, 547] width 38 height 13
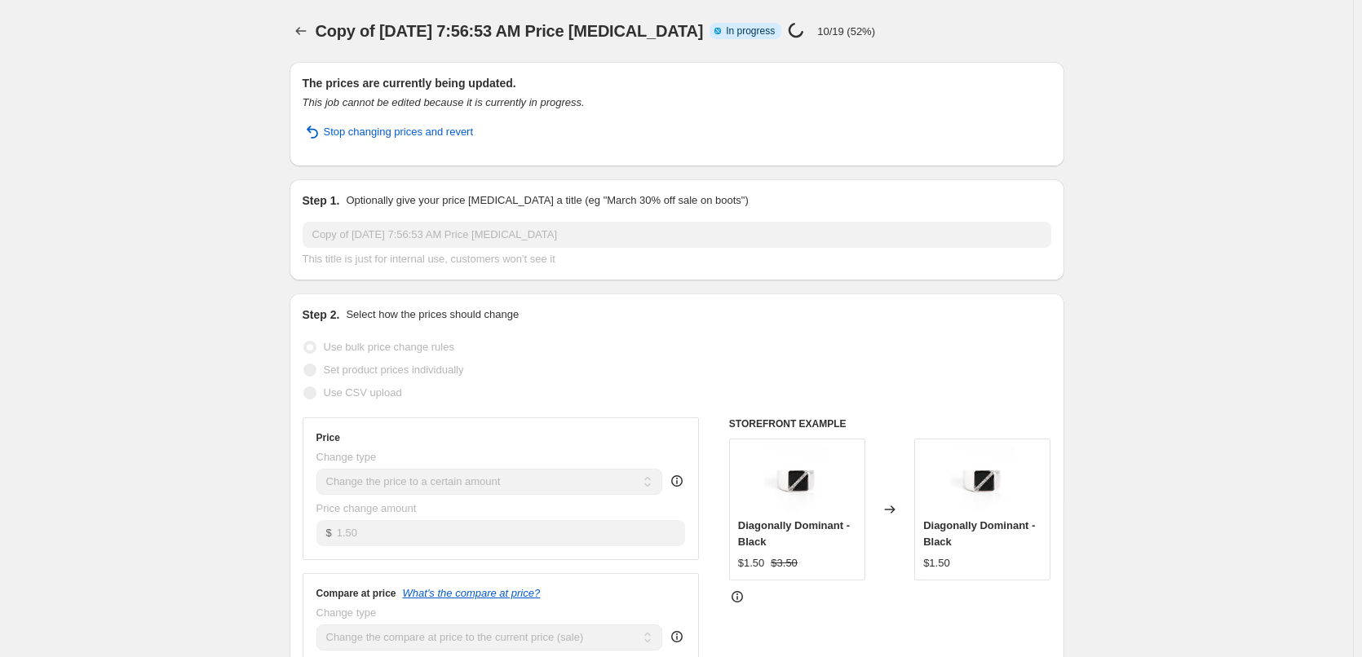
select select "collection"
